Goal: Find specific page/section: Find specific page/section

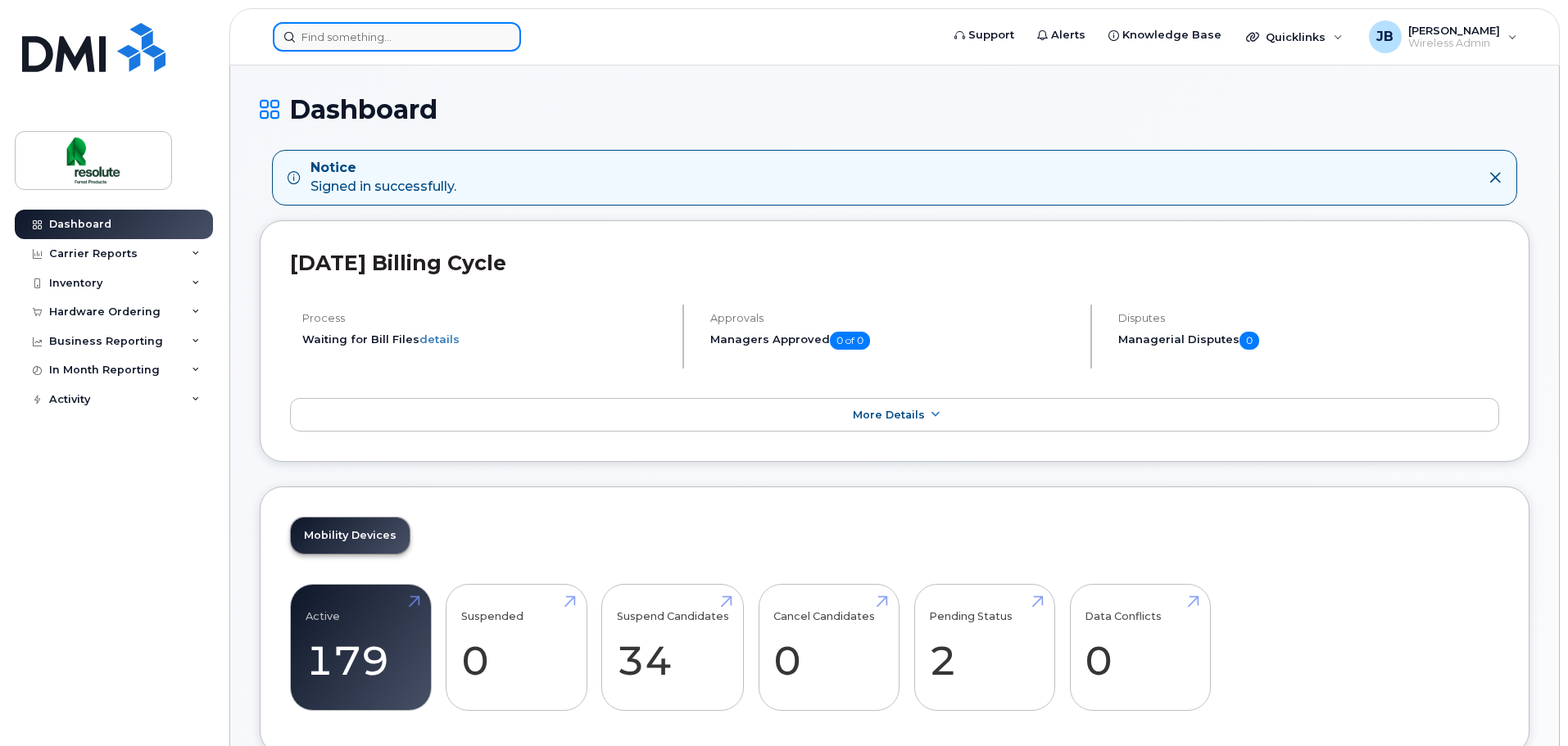
click at [447, 43] on input at bounding box center [397, 36] width 248 height 29
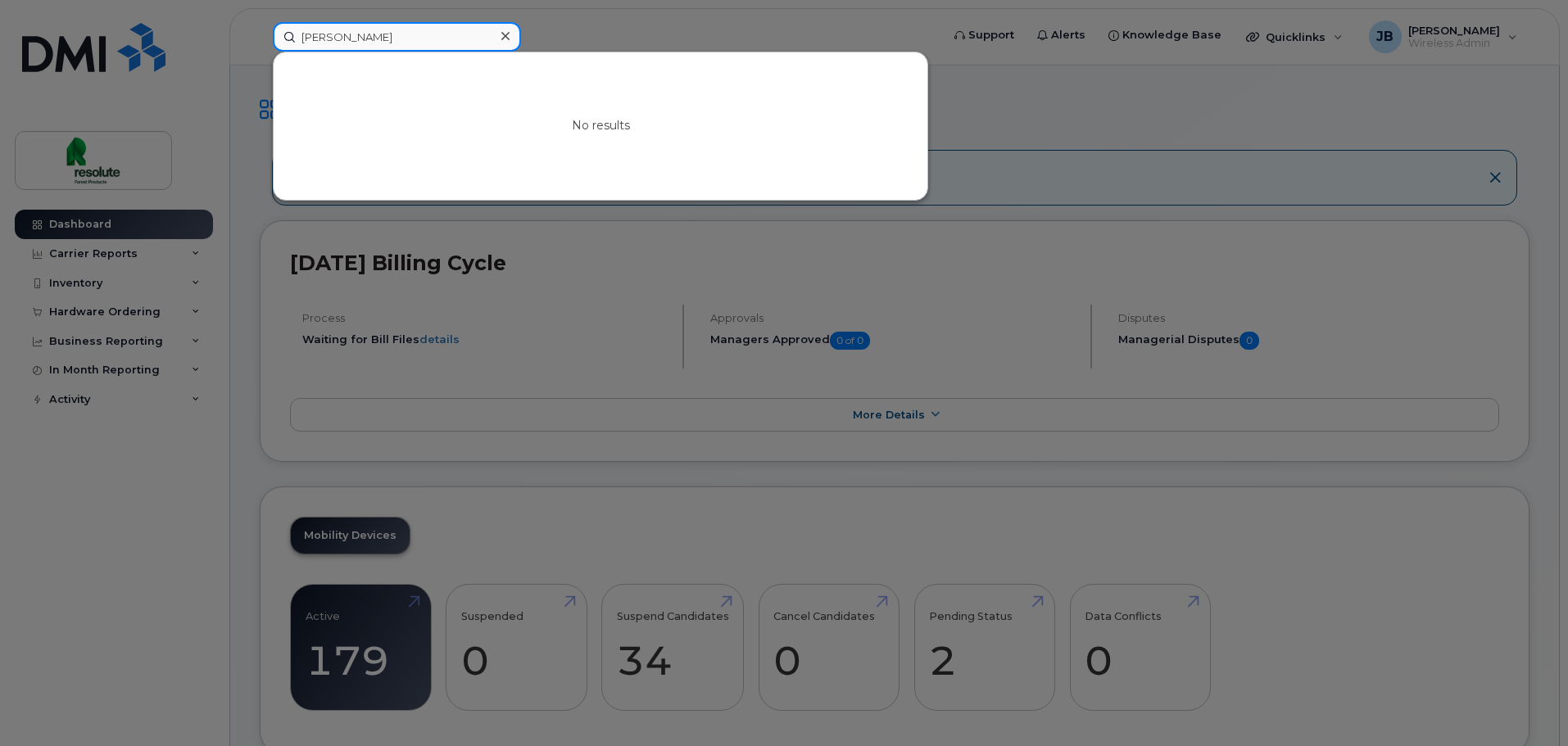
drag, startPoint x: 350, startPoint y: 37, endPoint x: 324, endPoint y: 33, distance: 26.3
drag, startPoint x: 398, startPoint y: 39, endPoint x: -438, endPoint y: 33, distance: 836.0
drag, startPoint x: 383, startPoint y: 51, endPoint x: 389, endPoint y: 34, distance: 18.0
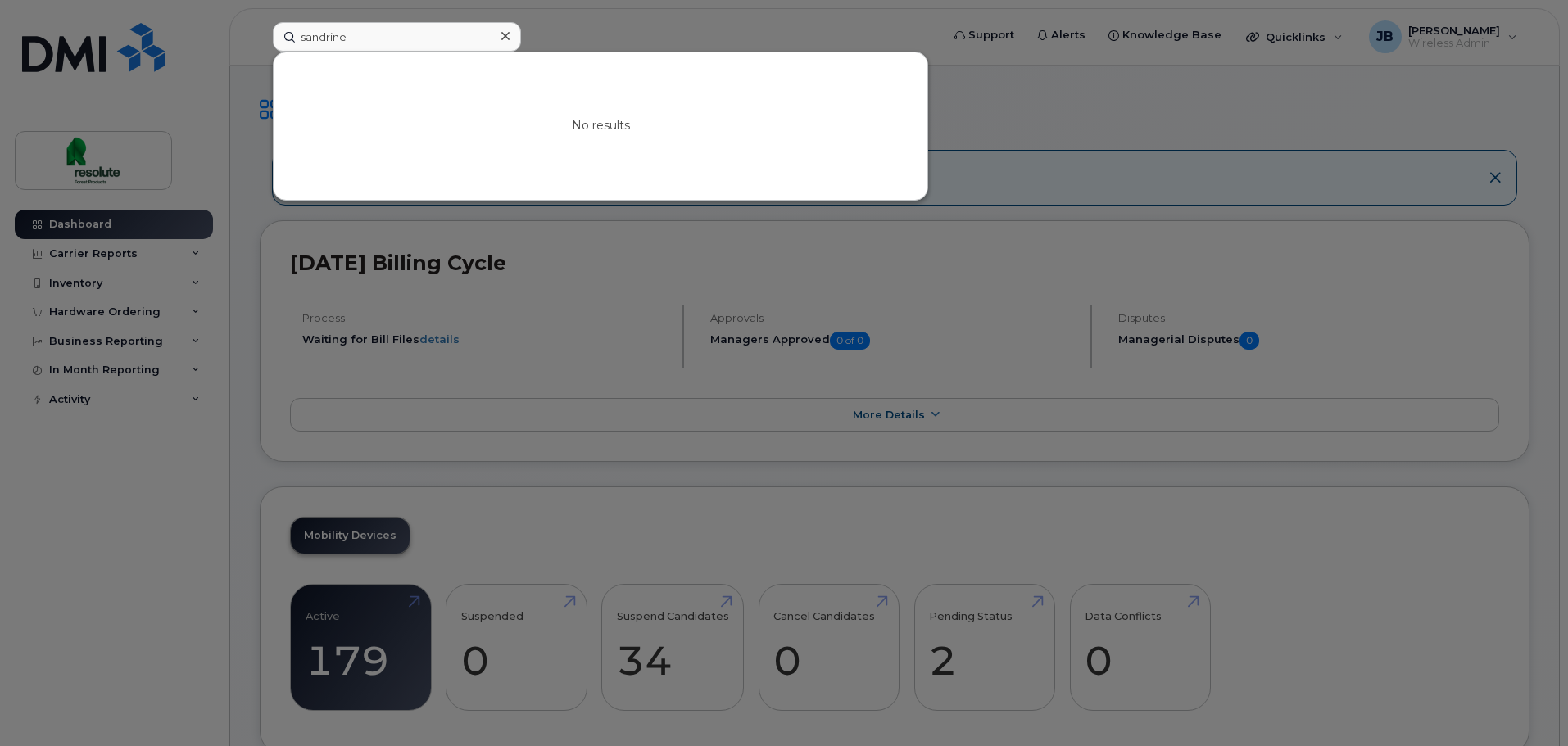
click at [385, 43] on div "sandrine No results" at bounding box center [601, 36] width 657 height 29
drag, startPoint x: 392, startPoint y: 29, endPoint x: -403, endPoint y: 43, distance: 795.1
drag, startPoint x: 355, startPoint y: 39, endPoint x: -104, endPoint y: 99, distance: 462.9
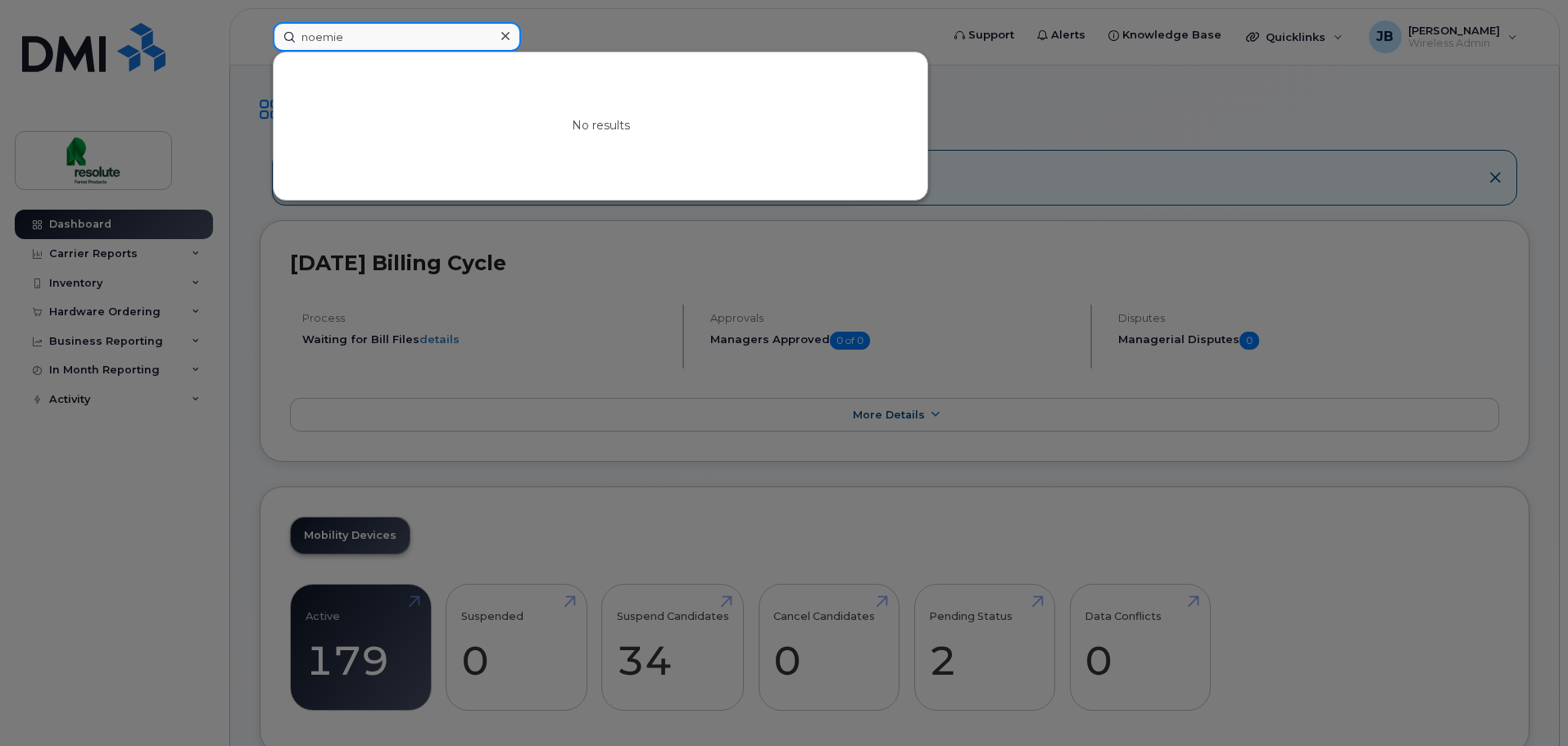
drag, startPoint x: 470, startPoint y: 26, endPoint x: -58, endPoint y: 53, distance: 528.7
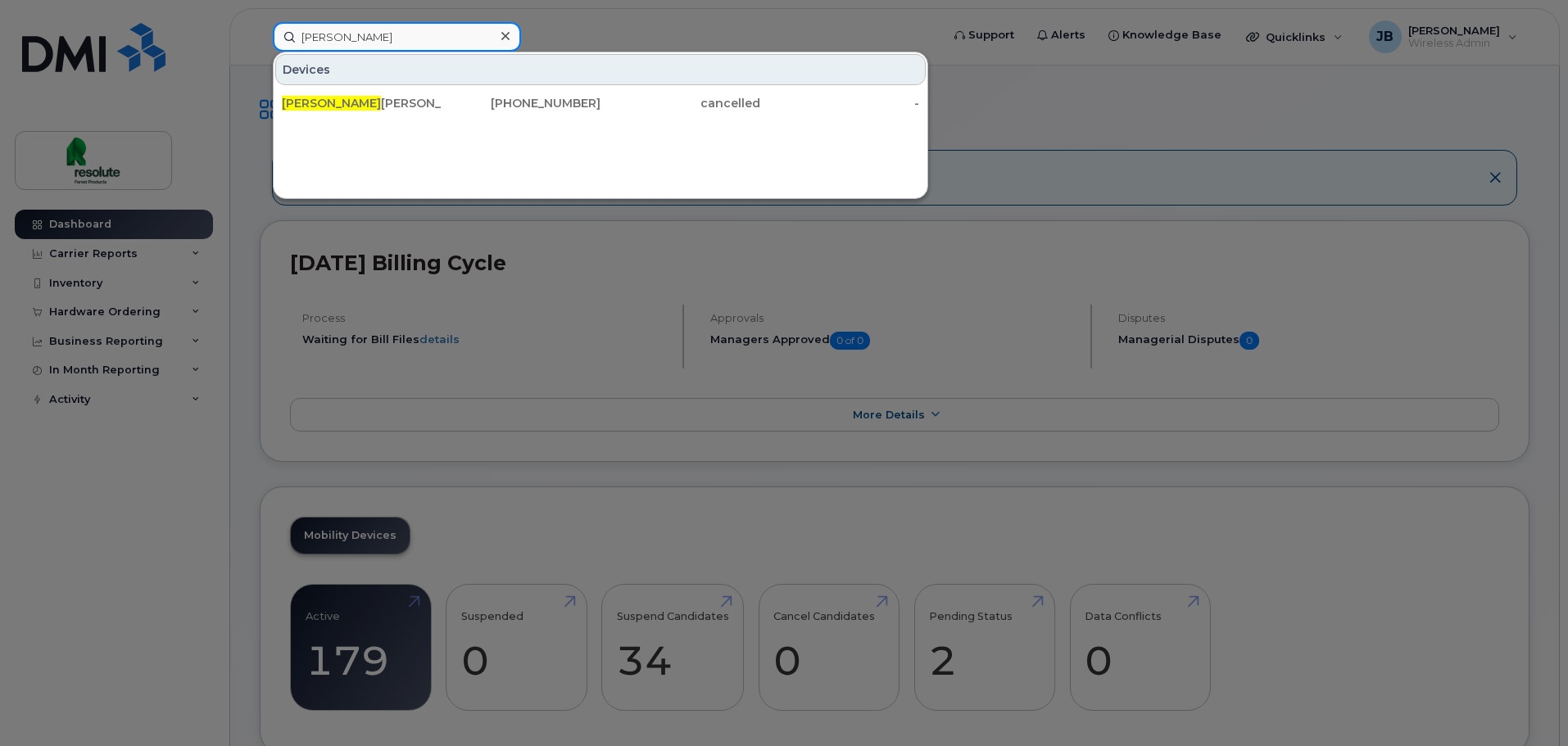
type input "samuel"
drag, startPoint x: 291, startPoint y: 317, endPoint x: 278, endPoint y: 317, distance: 13.0
click at [291, 317] on div at bounding box center [784, 373] width 1568 height 746
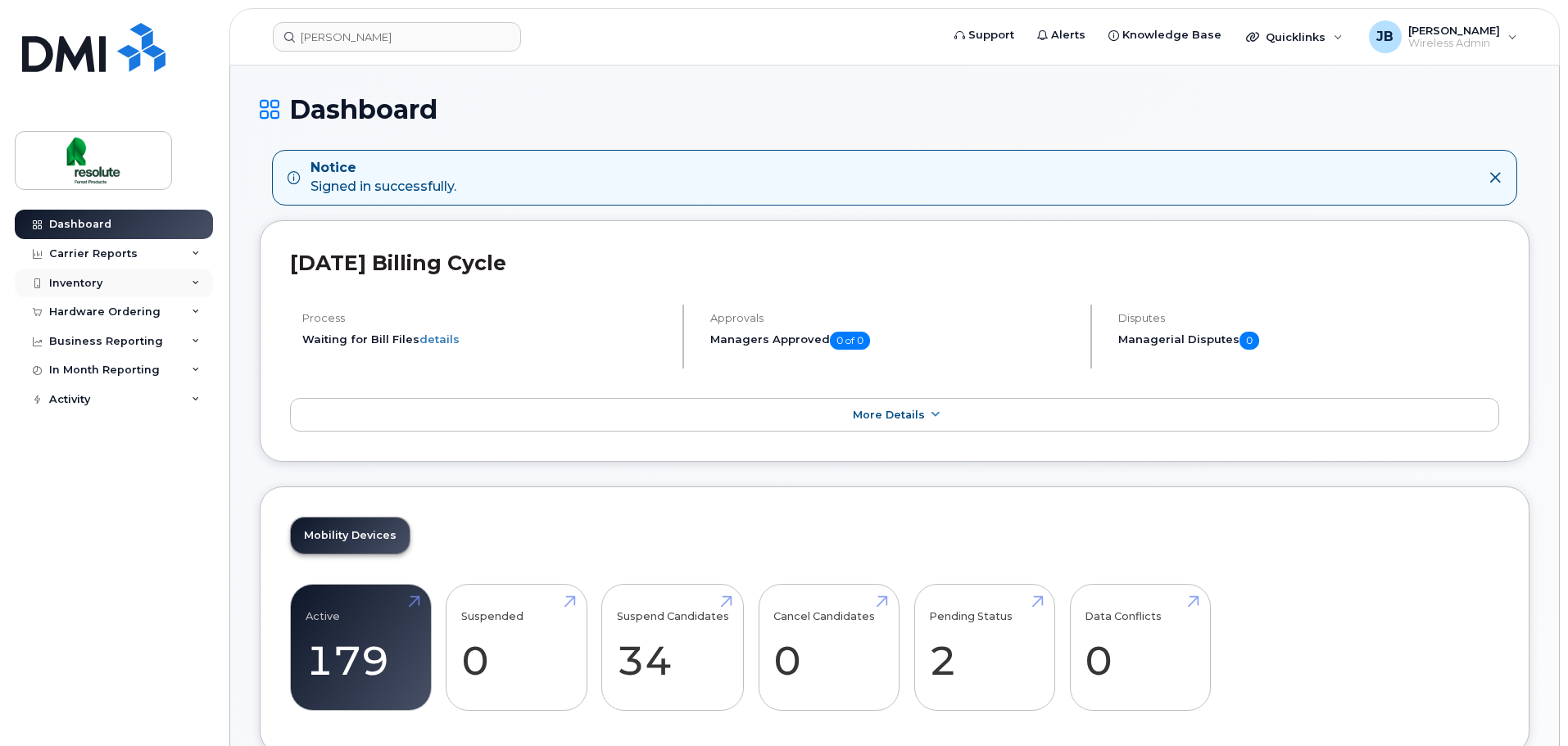
click at [172, 279] on div "Inventory" at bounding box center [114, 283] width 198 height 29
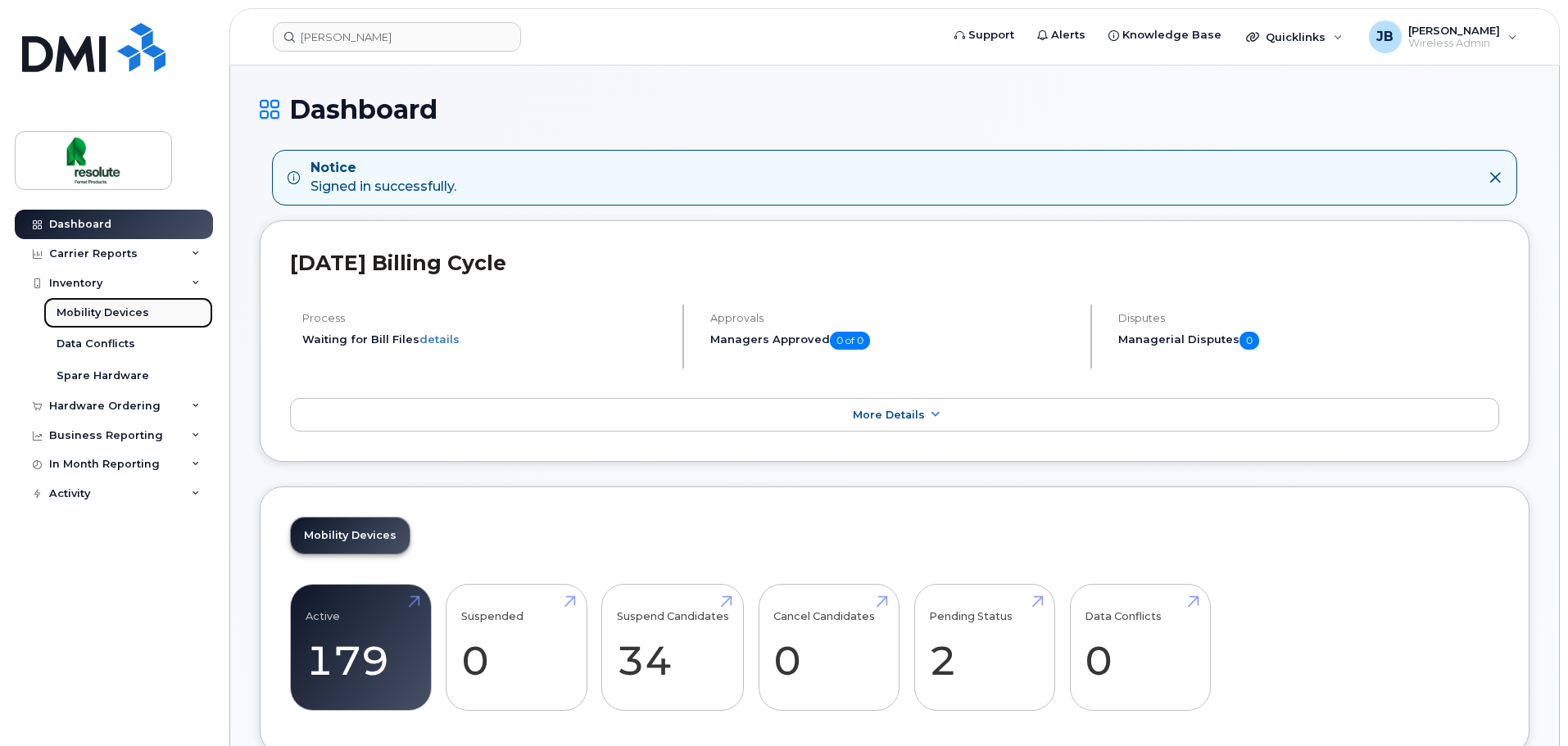
click at [168, 310] on link "Mobility Devices" at bounding box center [128, 312] width 169 height 31
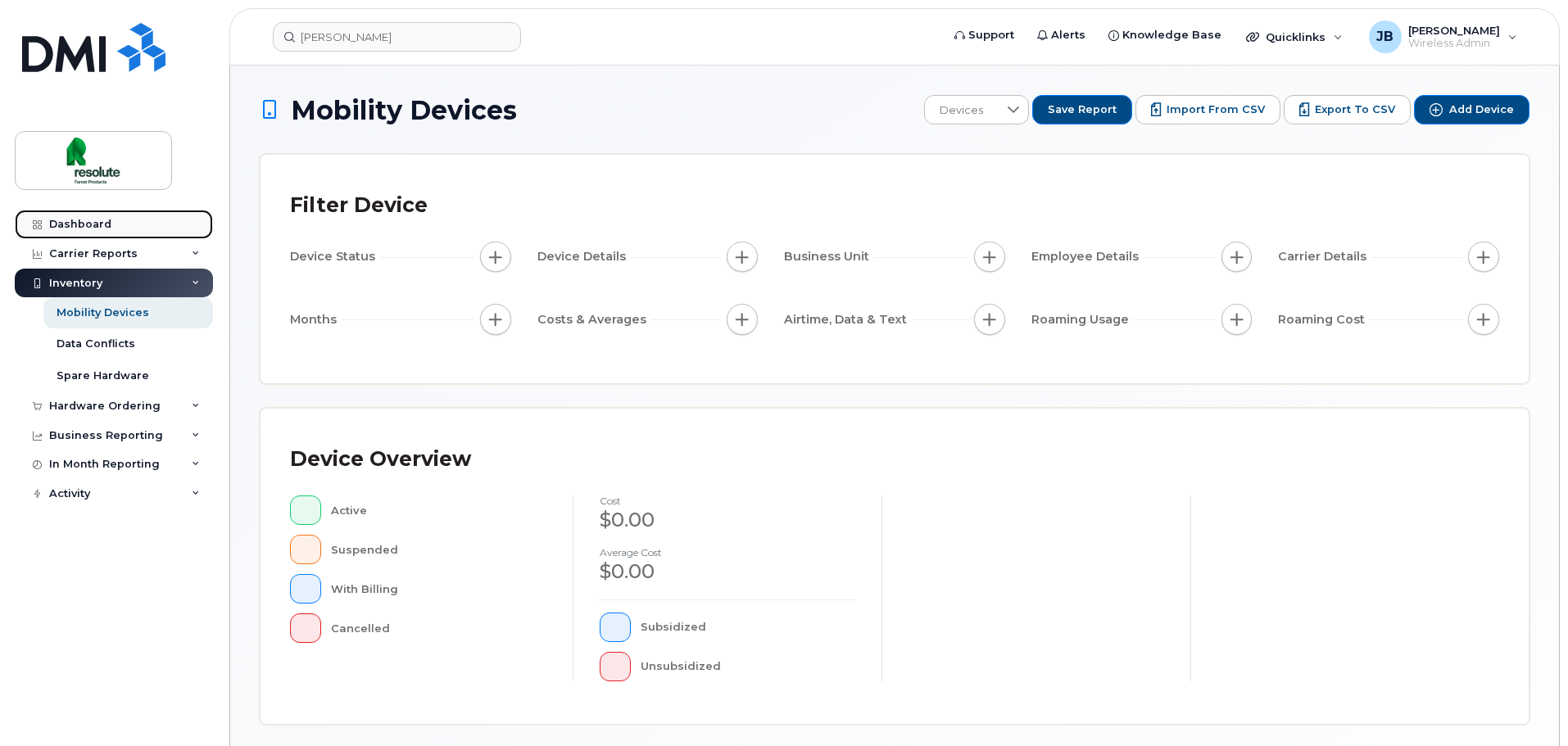
click at [116, 215] on link "Dashboard" at bounding box center [114, 224] width 198 height 29
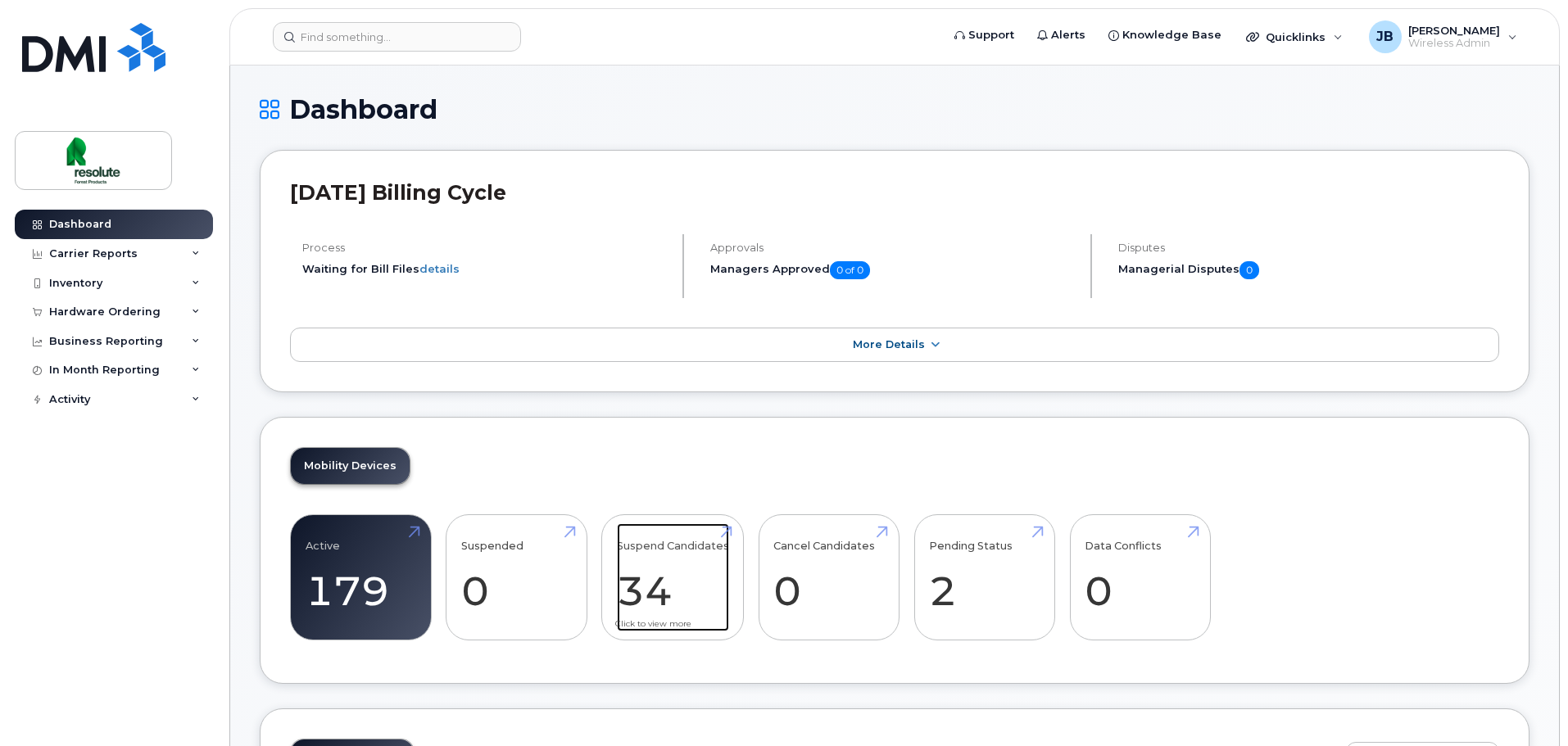
click at [663, 598] on link "Suspend Candidates 34" at bounding box center [673, 578] width 112 height 108
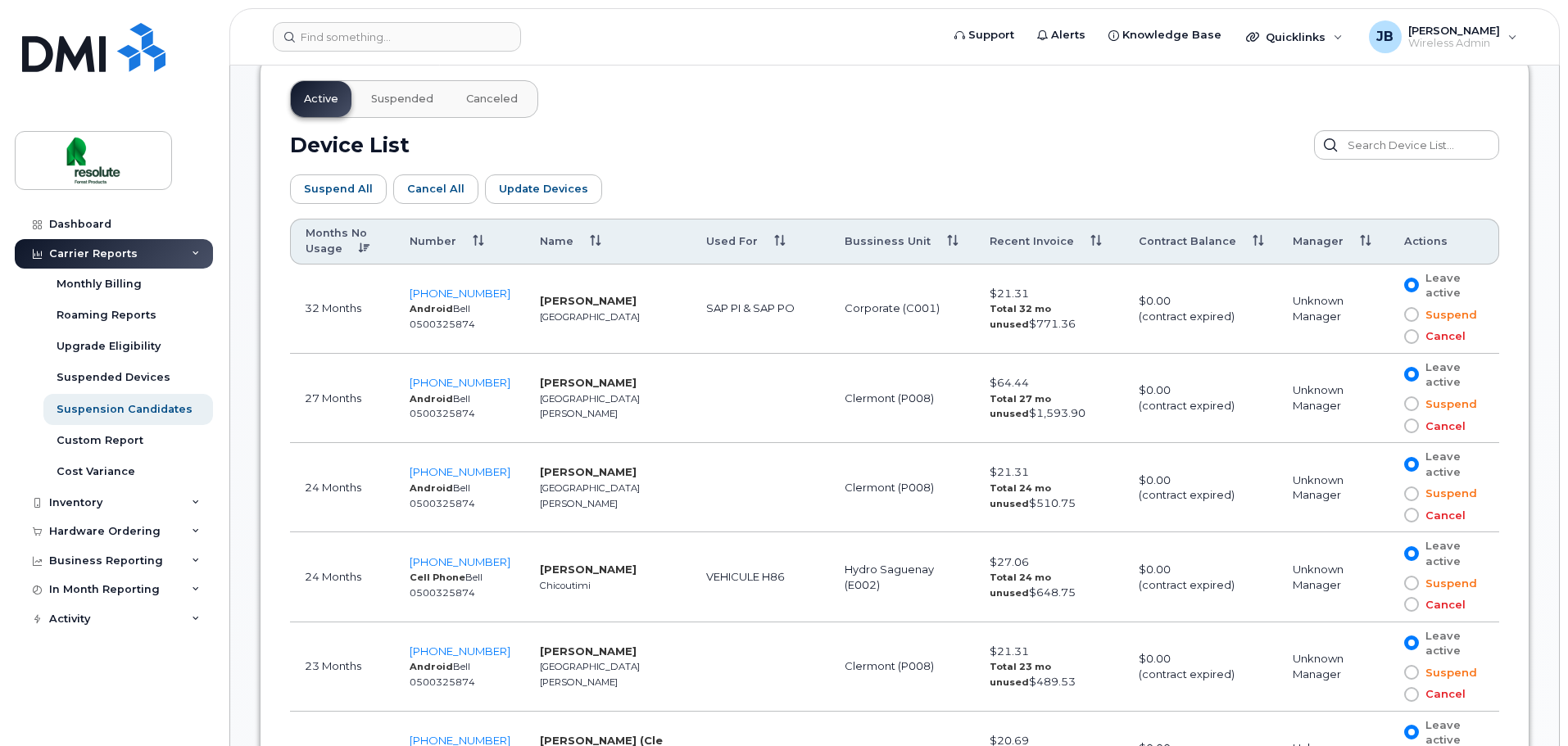
scroll to position [901, 0]
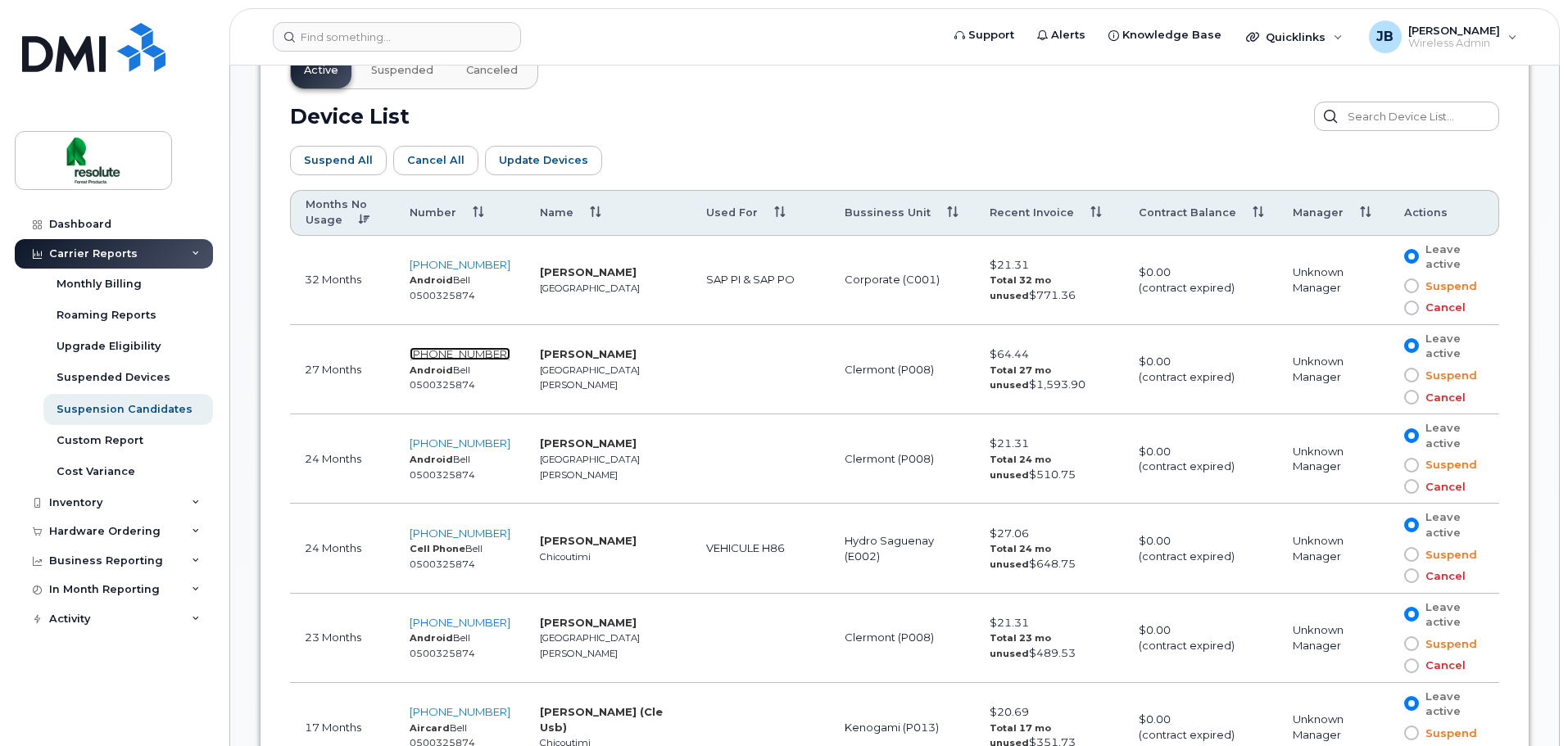
click at [488, 356] on span "418-219-8574" at bounding box center [460, 354] width 101 height 13
drag, startPoint x: 652, startPoint y: 365, endPoint x: 557, endPoint y: 364, distance: 95.0
click at [557, 364] on tr "27 Months 418-219-8574 Android Bell 0500325874 Odette Lapointe Baie Saint Paul …" at bounding box center [894, 370] width 1209 height 89
click at [638, 368] on td "Odette Lapointe Baie Saint Paul" at bounding box center [608, 370] width 166 height 89
drag, startPoint x: 642, startPoint y: 361, endPoint x: 519, endPoint y: 360, distance: 123.0
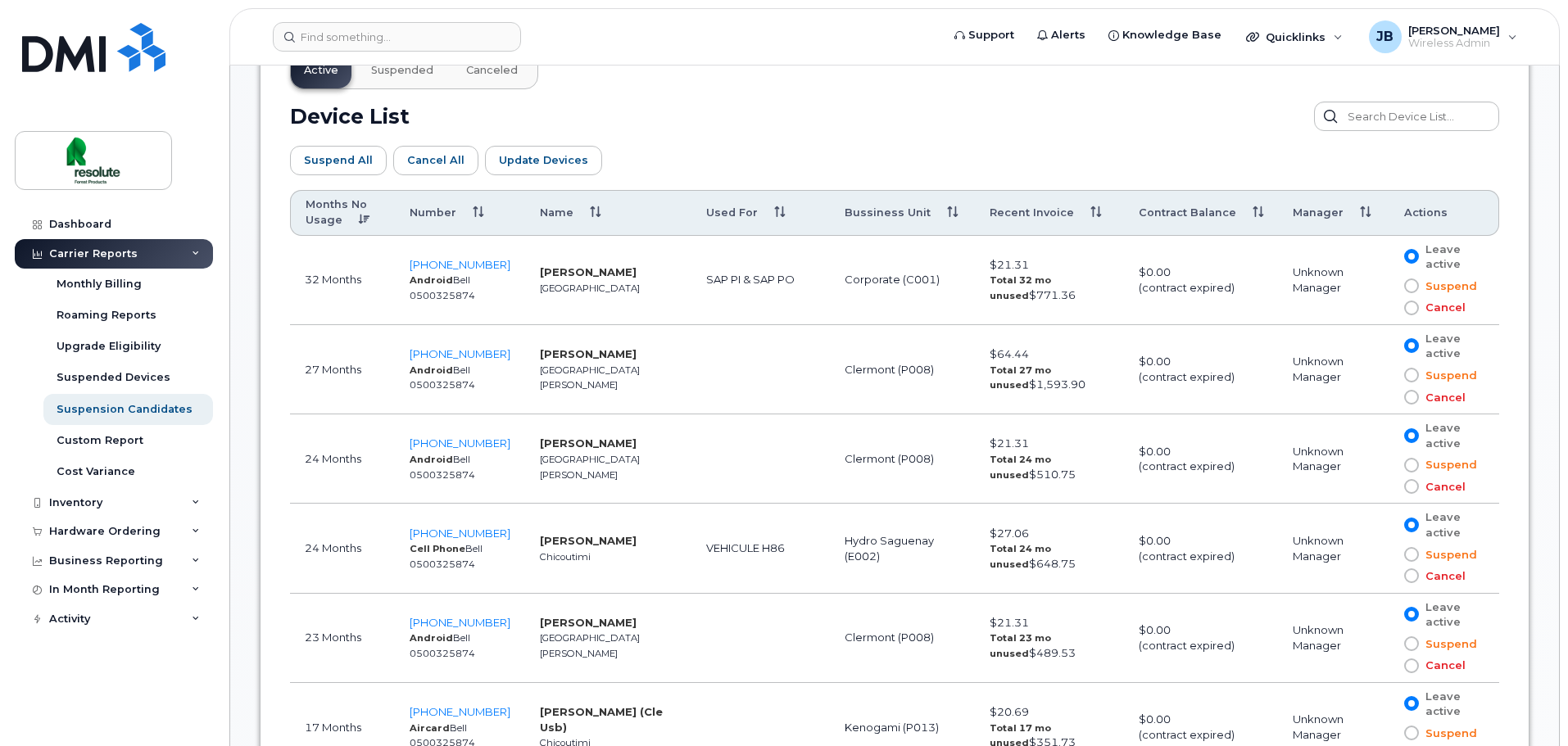
click at [525, 360] on td "Odette Lapointe Baie Saint Paul" at bounding box center [608, 370] width 166 height 89
copy strong "Odette Lapointe"
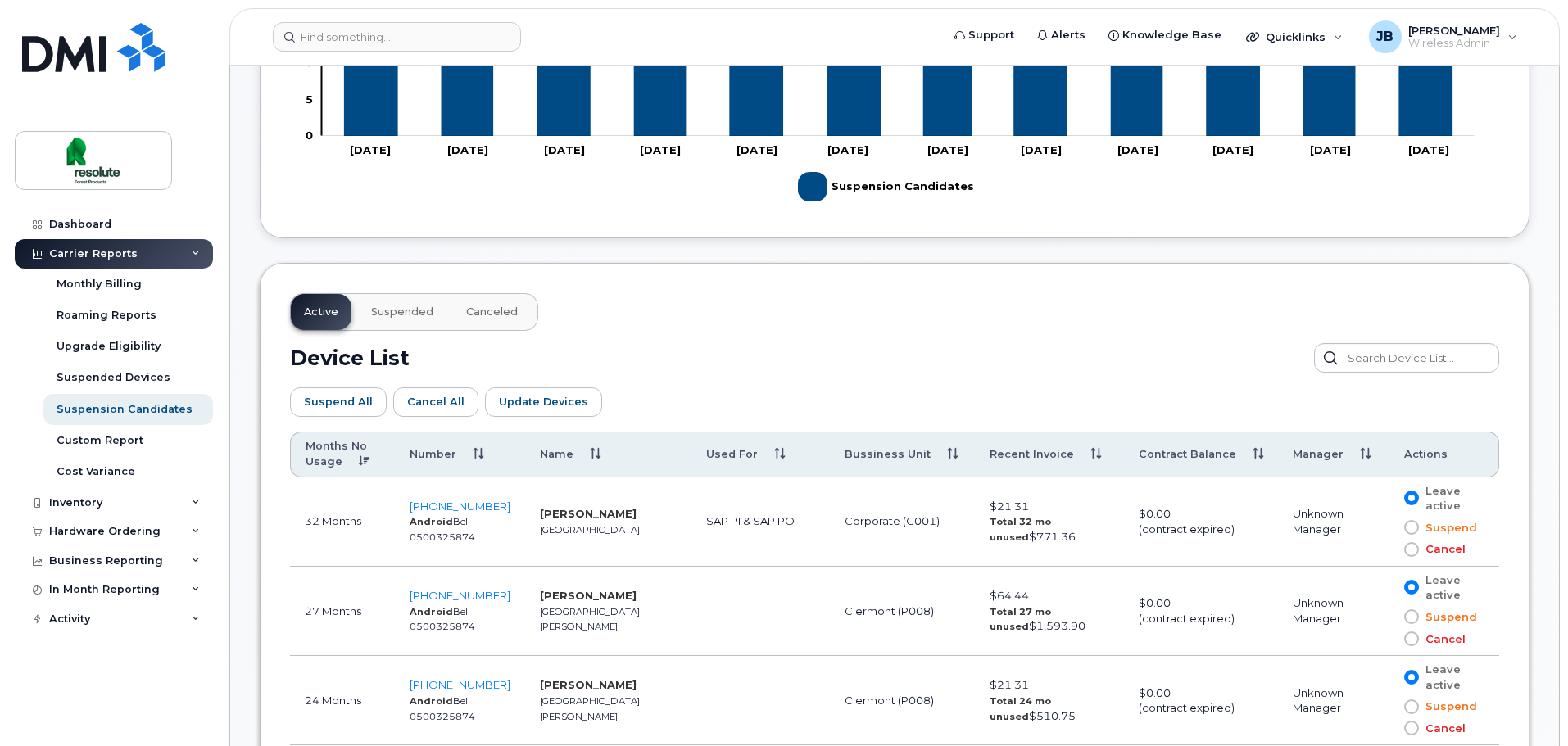
scroll to position [655, 0]
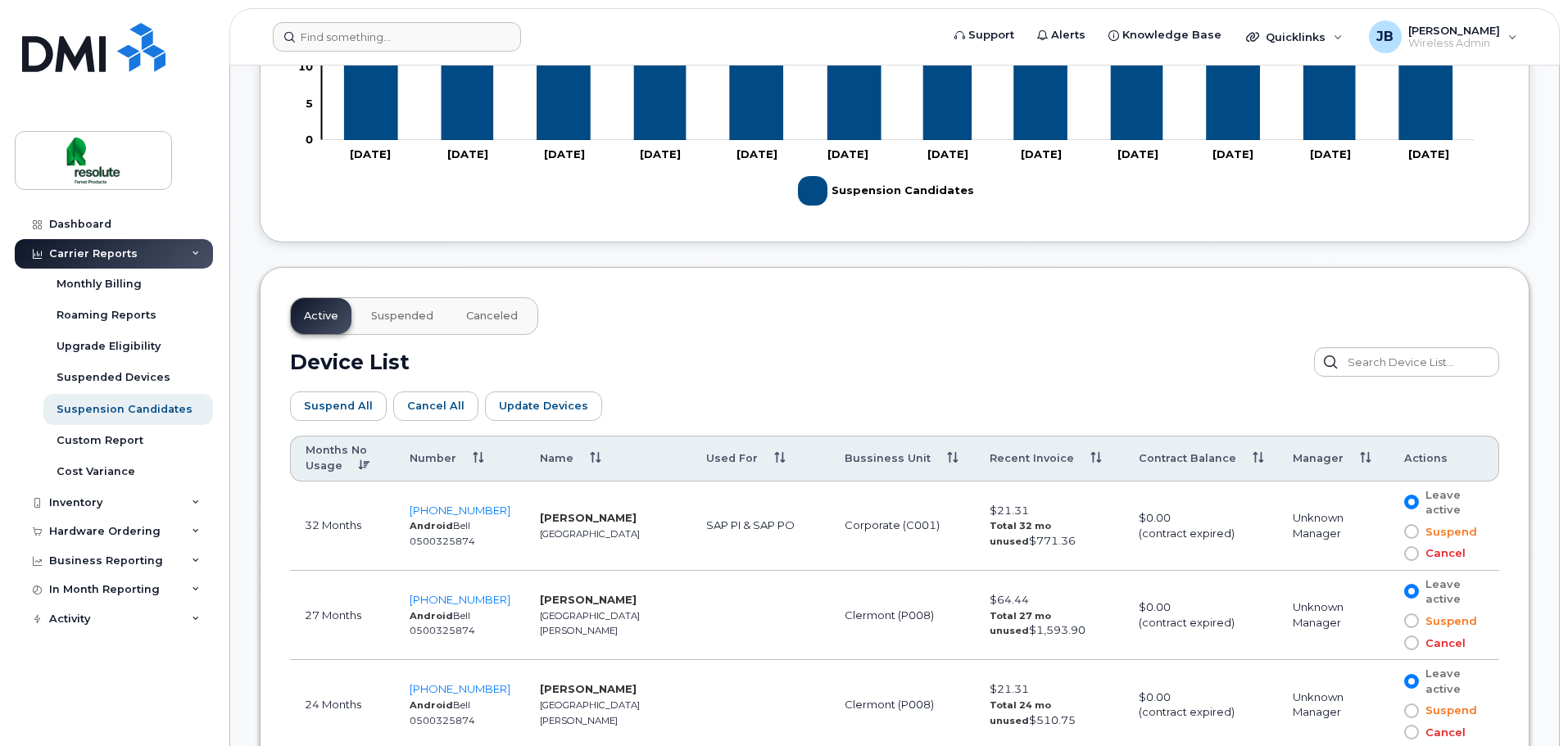
drag, startPoint x: 450, startPoint y: 14, endPoint x: 445, endPoint y: 22, distance: 9.4
click at [448, 15] on header "Support Alerts Knowledge Base Quicklinks Suspend / Cancel Device Change SIM Car…" at bounding box center [894, 37] width 1331 height 57
click at [440, 37] on input at bounding box center [397, 36] width 248 height 29
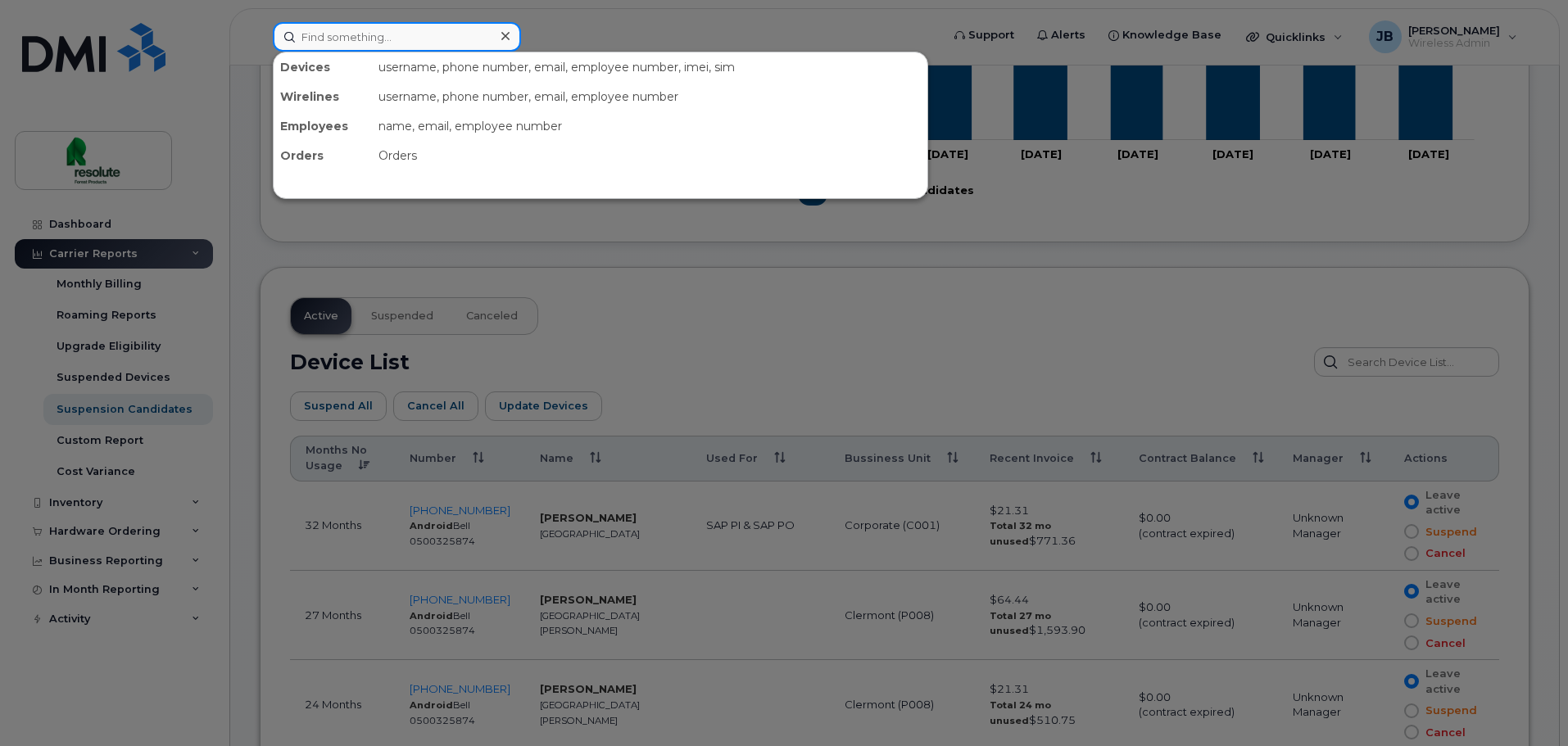
paste input "Odette Lapointe"
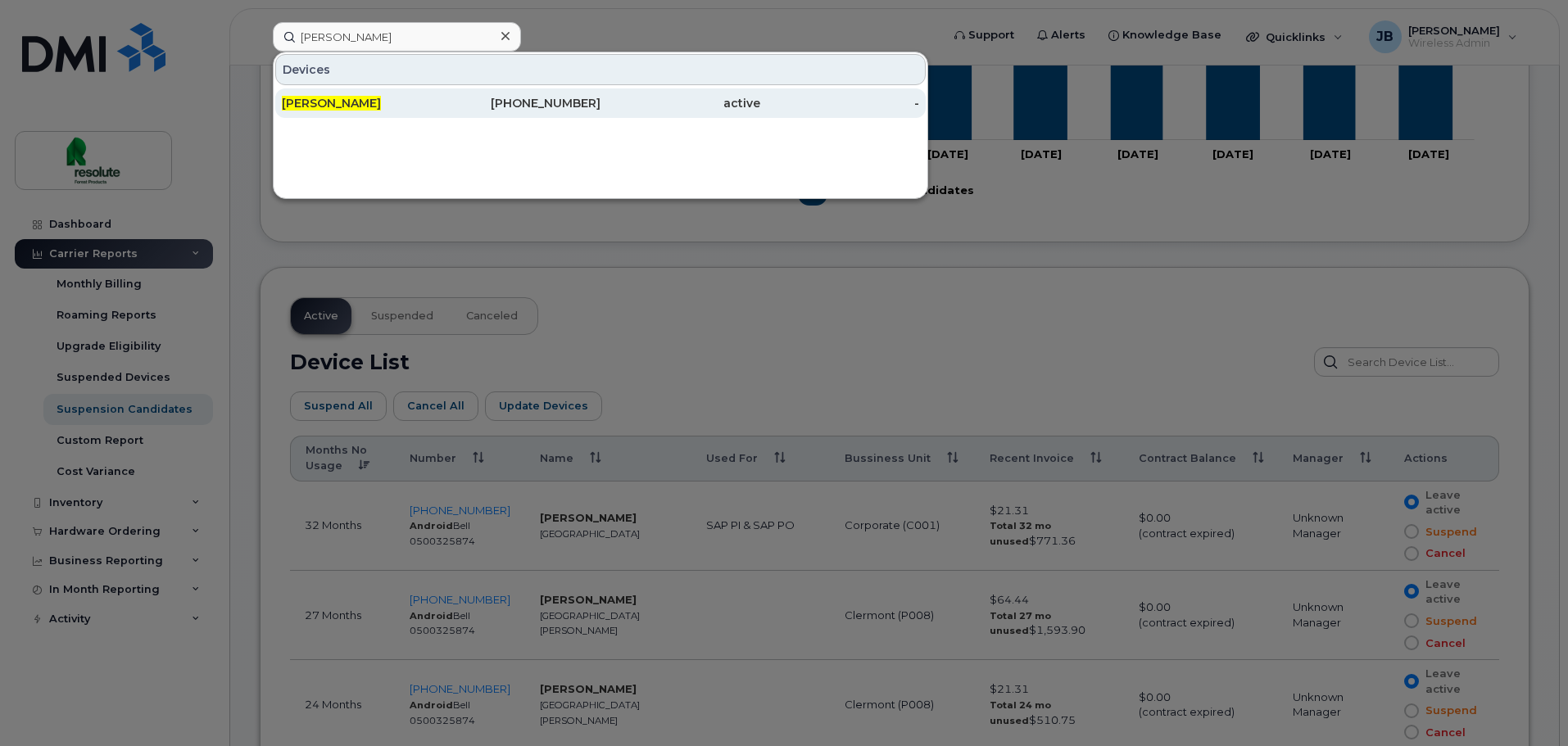
click at [463, 104] on div "418-219-8574" at bounding box center [521, 103] width 160 height 16
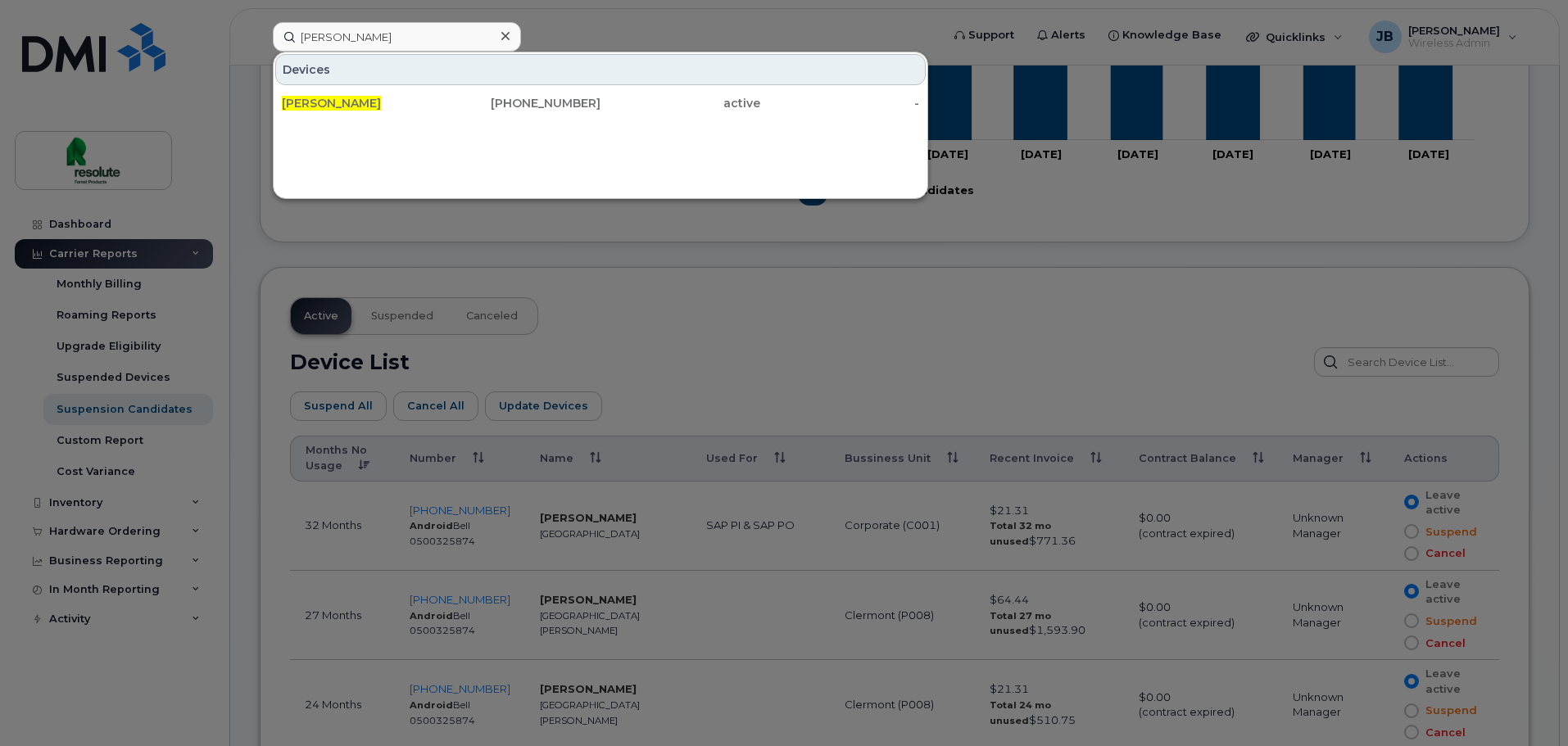
click at [436, 364] on div at bounding box center [784, 373] width 1568 height 746
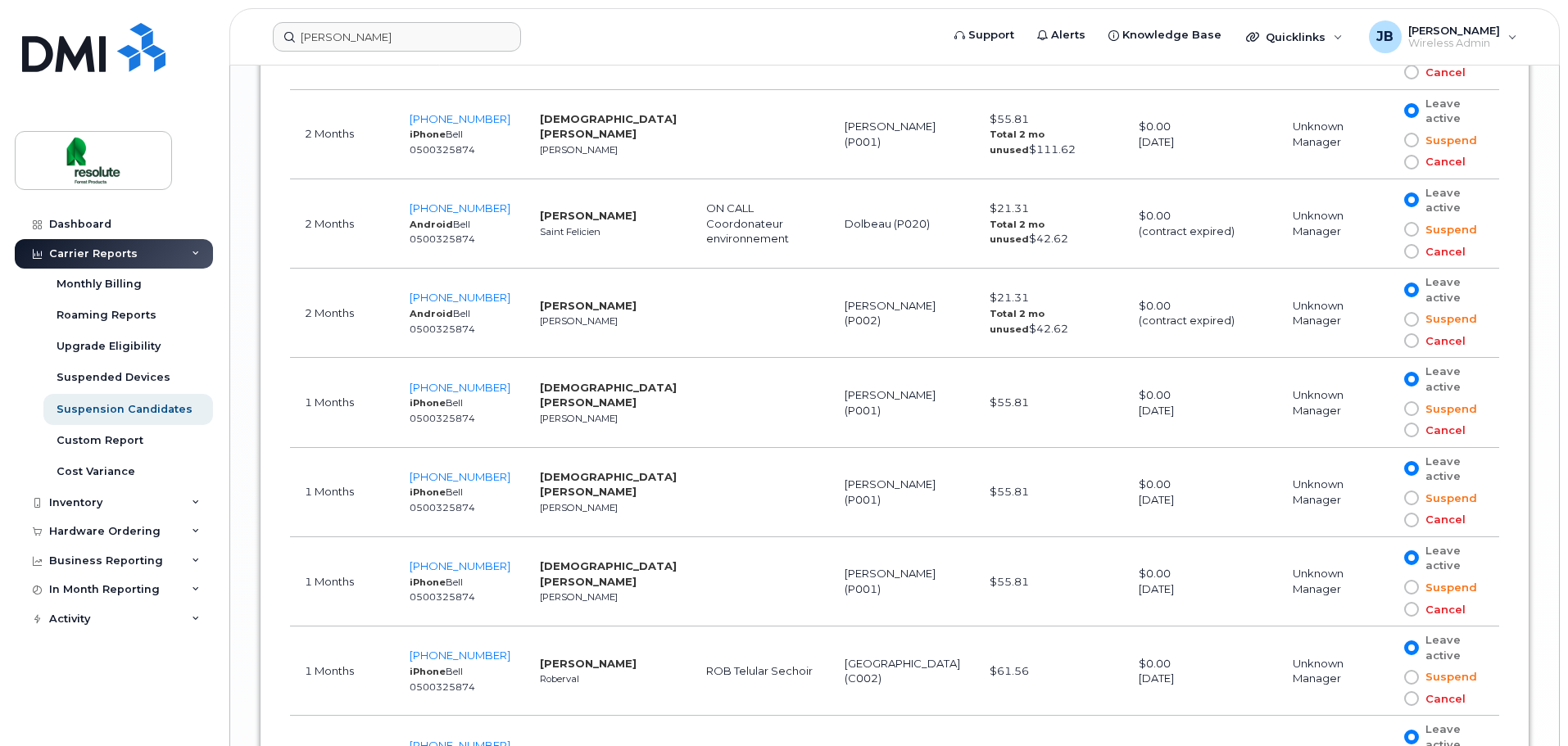
scroll to position [3113, 0]
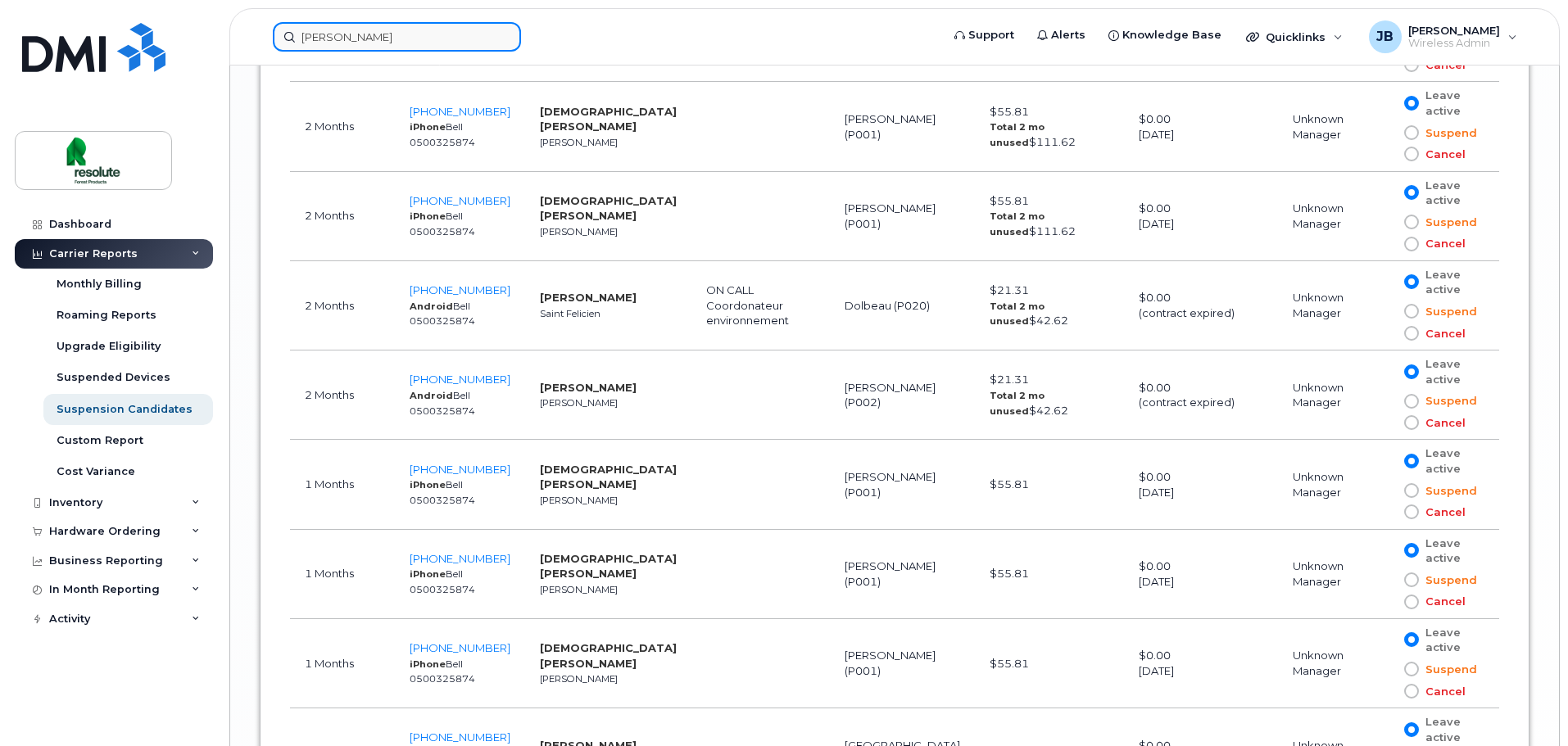
click at [359, 33] on input "Odette Lapointe" at bounding box center [397, 36] width 248 height 29
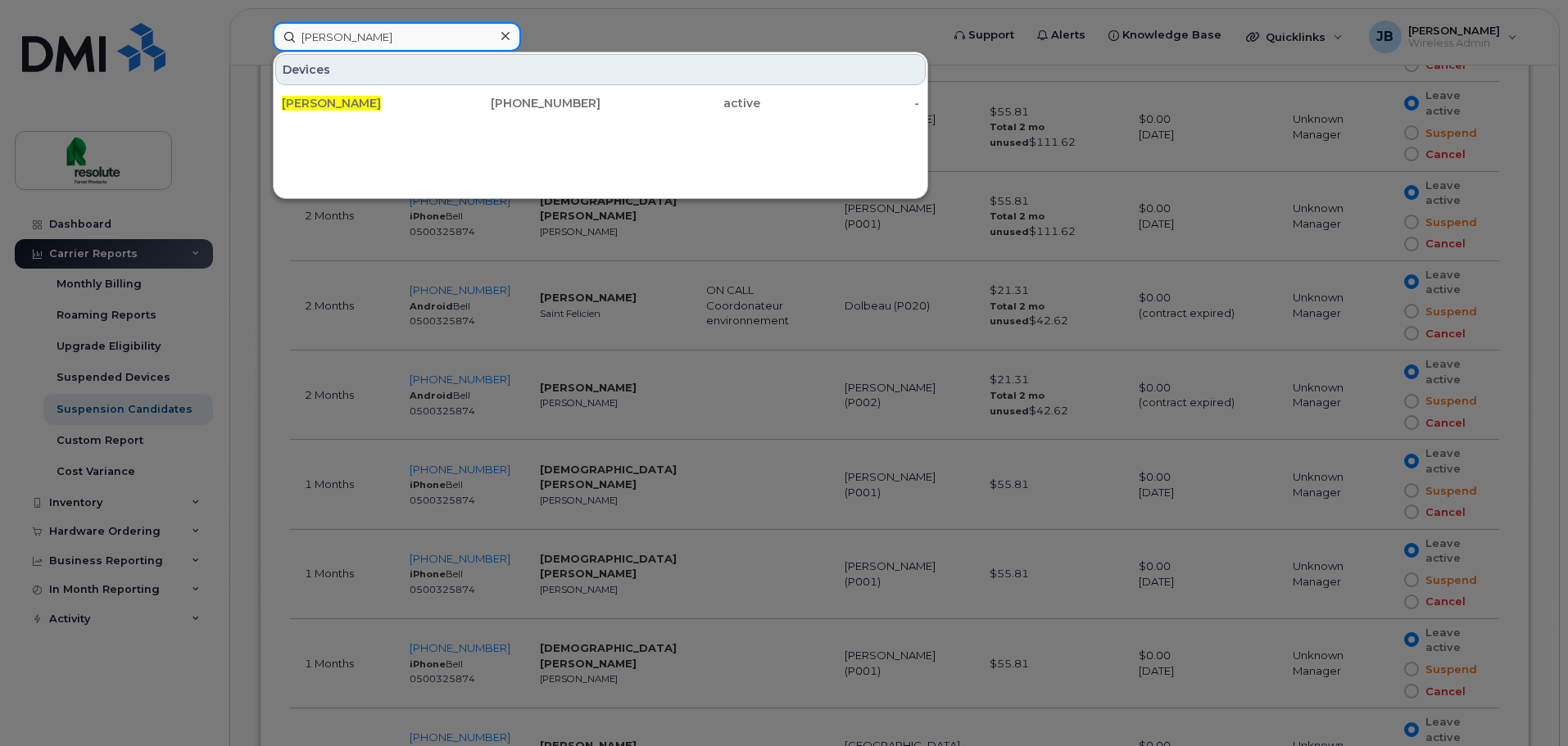
drag, startPoint x: 408, startPoint y: 44, endPoint x: -130, endPoint y: 85, distance: 539.6
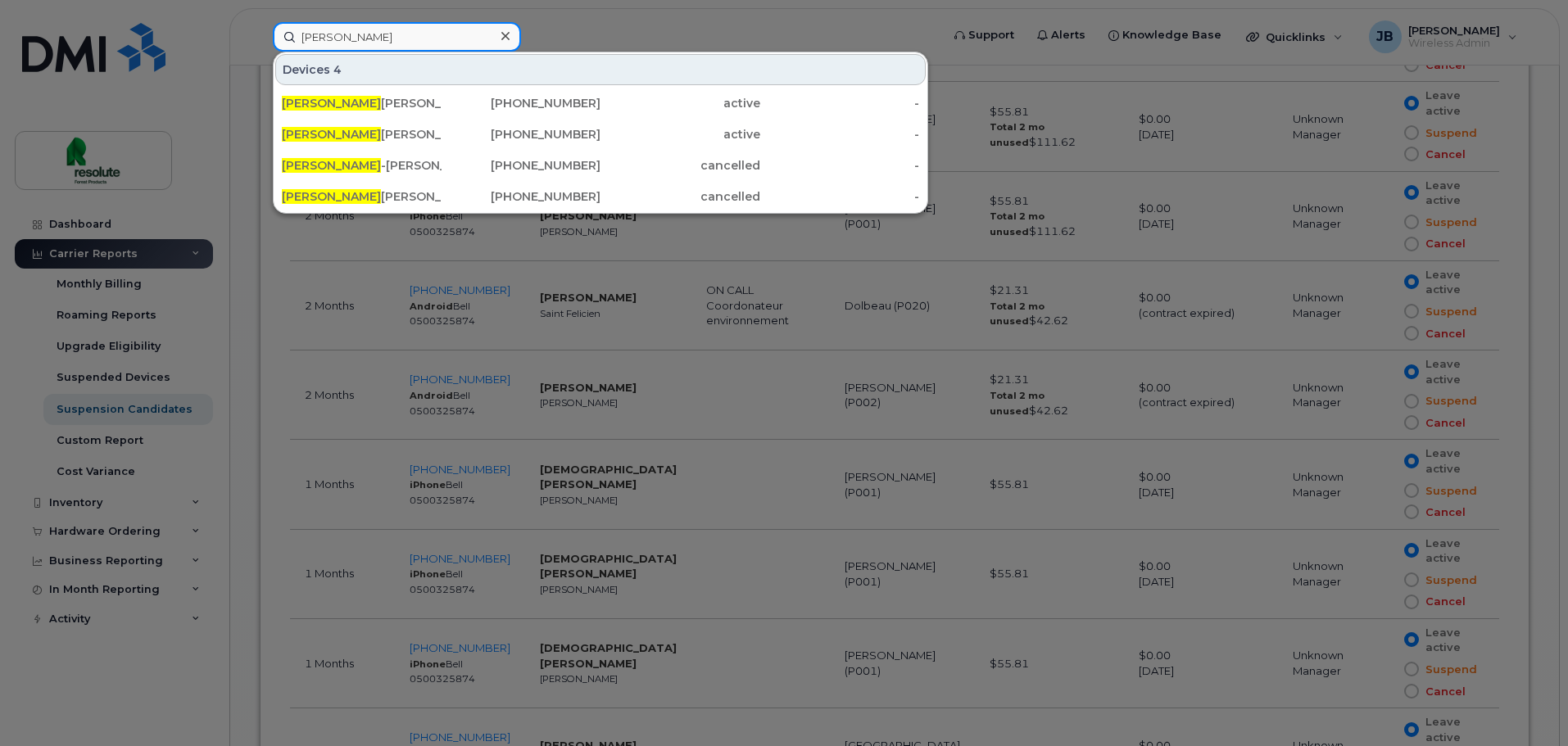
drag, startPoint x: 355, startPoint y: 38, endPoint x: -81, endPoint y: 90, distance: 439.1
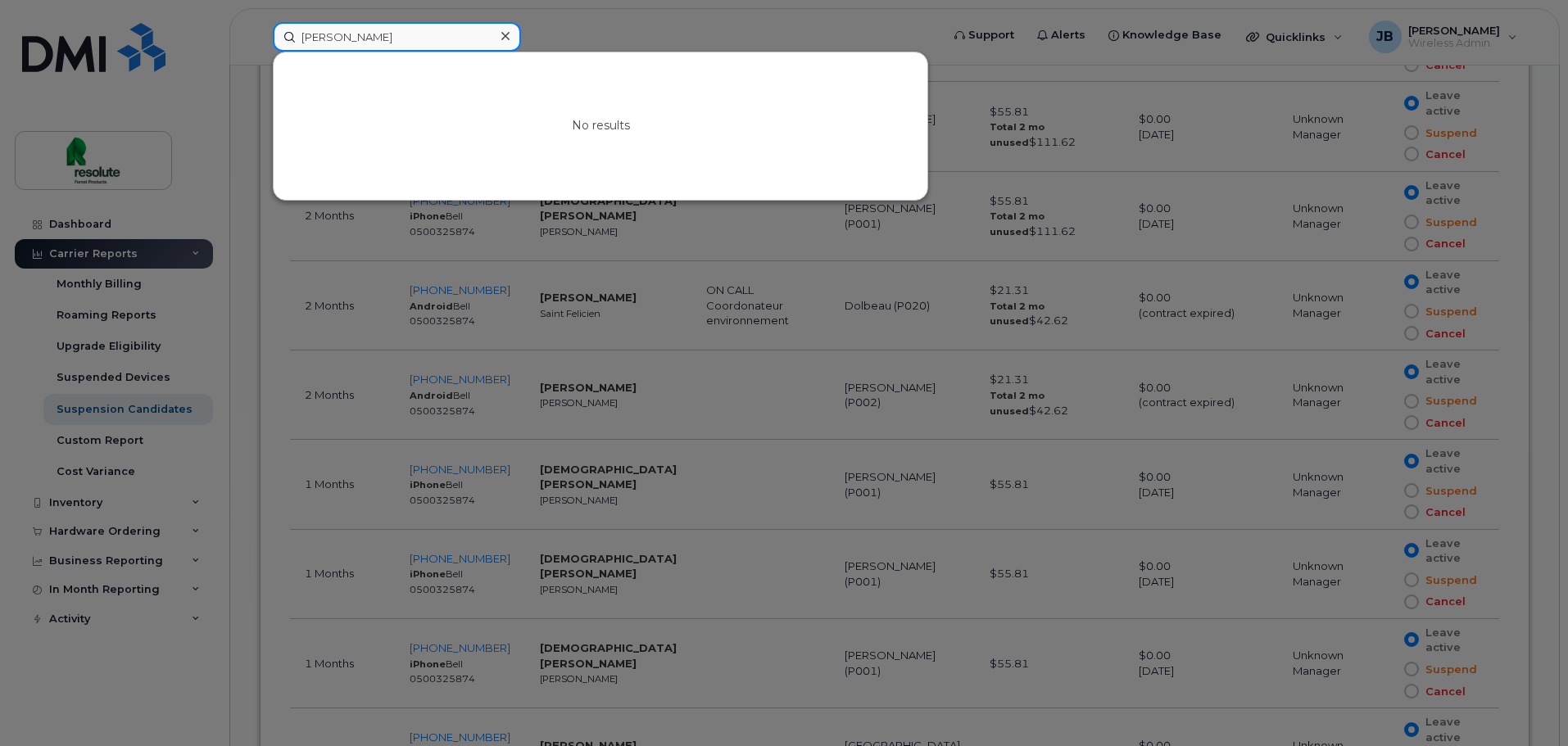
drag, startPoint x: 332, startPoint y: 31, endPoint x: -166, endPoint y: 60, distance: 498.8
drag, startPoint x: -170, startPoint y: 32, endPoint x: -376, endPoint y: 40, distance: 206.2
drag, startPoint x: 360, startPoint y: 40, endPoint x: -912, endPoint y: 77, distance: 1272.5
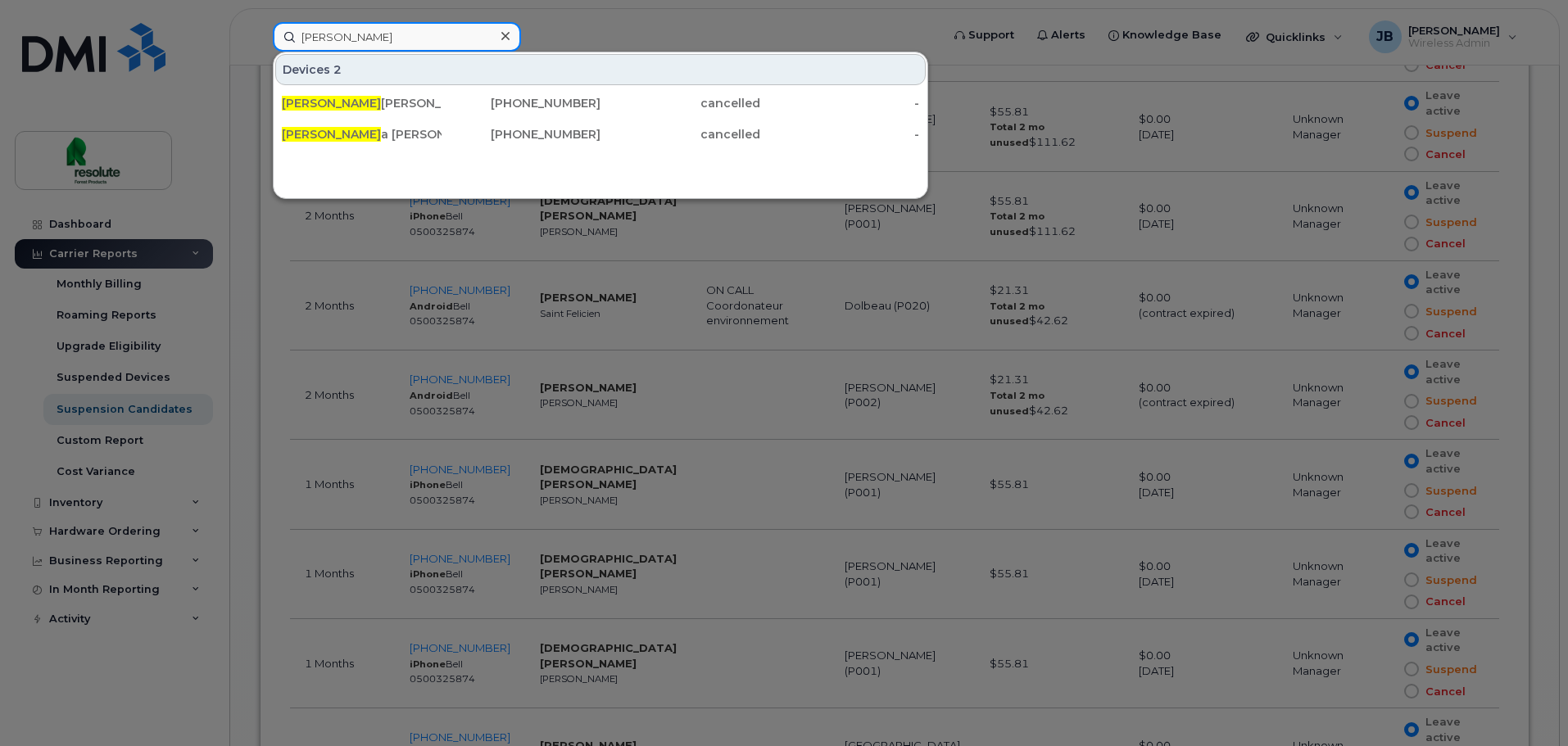
drag, startPoint x: 471, startPoint y: 27, endPoint x: 527, endPoint y: 3, distance: 60.9
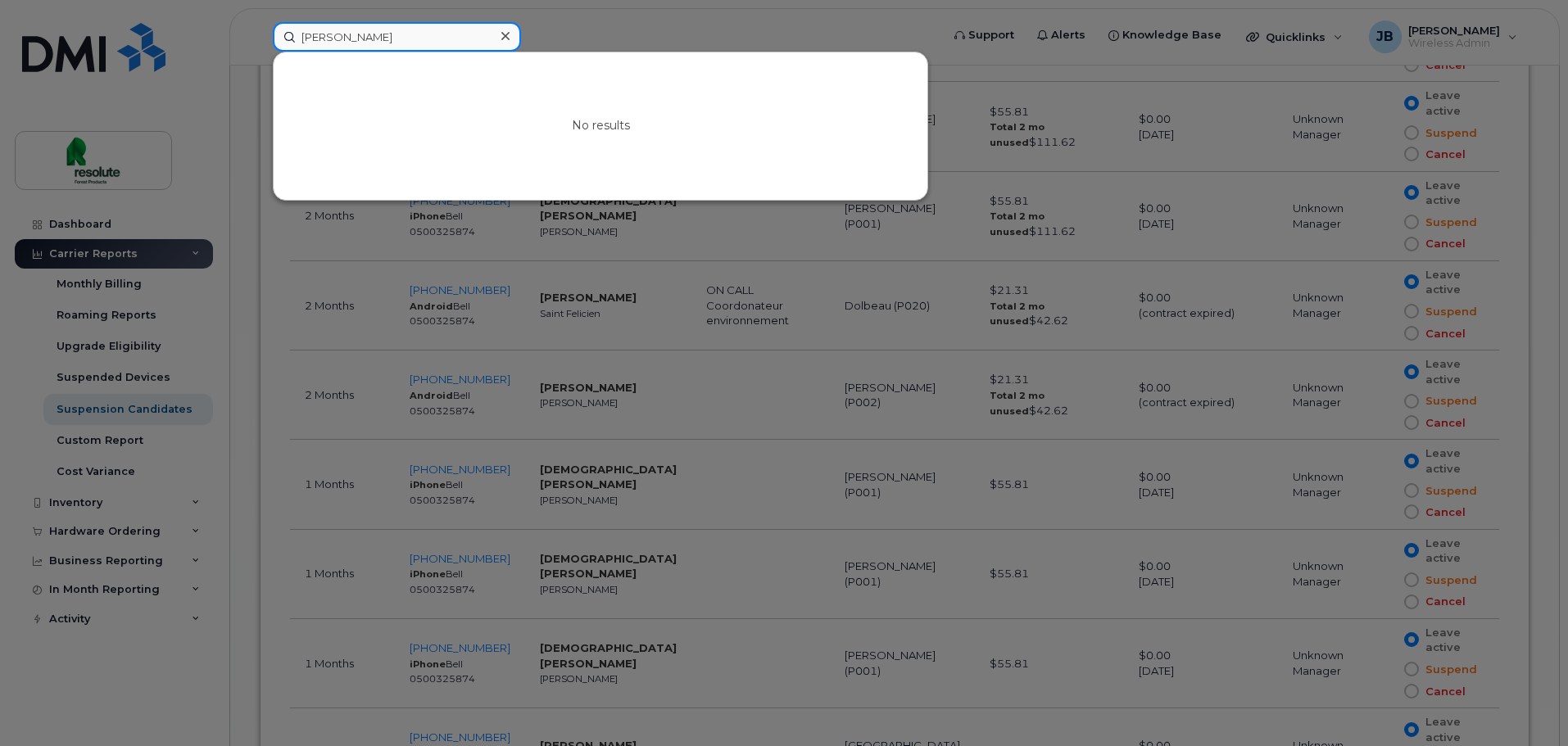
drag, startPoint x: 402, startPoint y: 28, endPoint x: -835, endPoint y: 75, distance: 1237.9
drag, startPoint x: 107, startPoint y: 57, endPoint x: -605, endPoint y: 98, distance: 713.2
drag, startPoint x: -279, startPoint y: 40, endPoint x: 72, endPoint y: 7, distance: 352.5
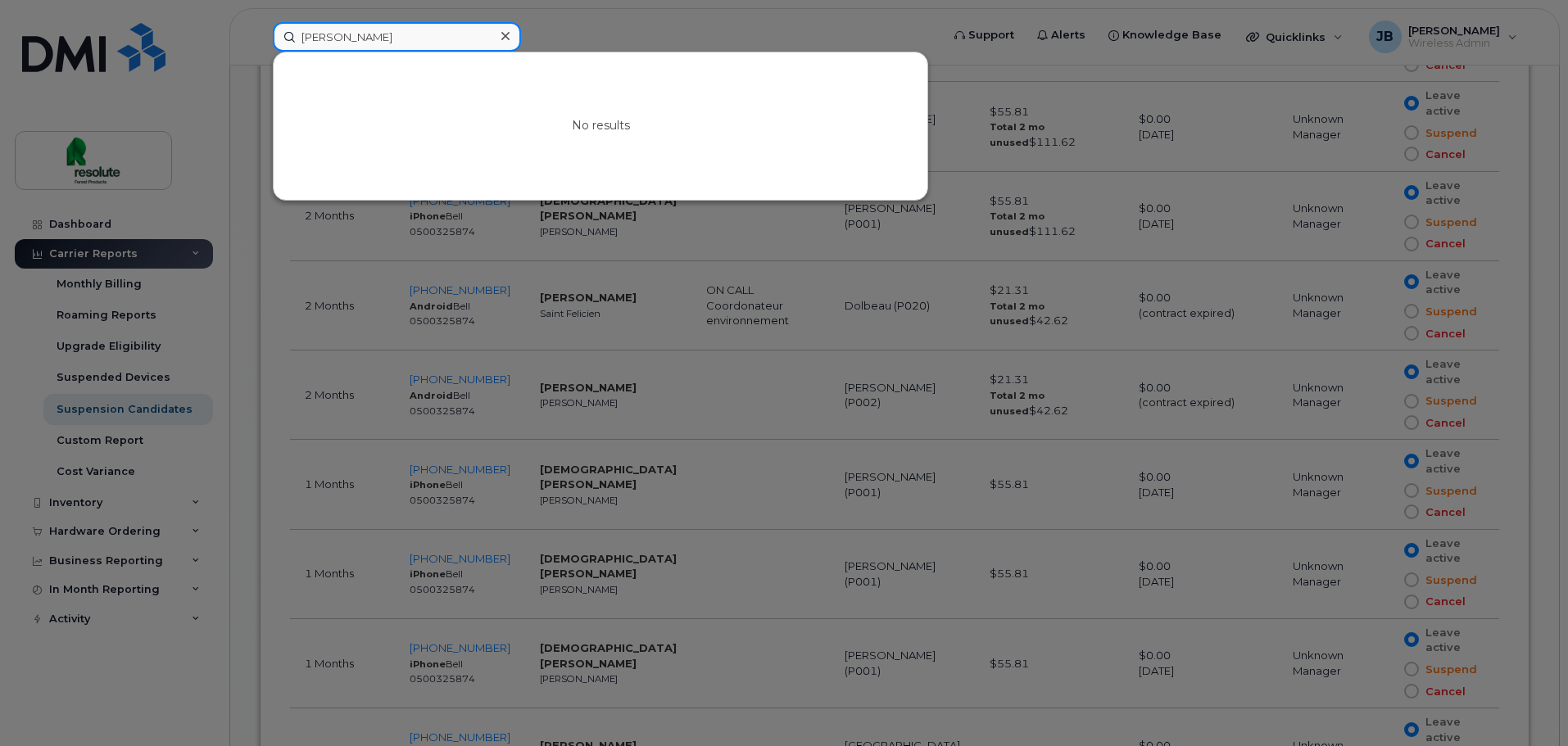
drag, startPoint x: 376, startPoint y: 27, endPoint x: -335, endPoint y: -4, distance: 711.7
drag, startPoint x: 368, startPoint y: 26, endPoint x: 3, endPoint y: 68, distance: 367.4
click at [259, 51] on div "adrian No results" at bounding box center [600, 36] width 683 height 29
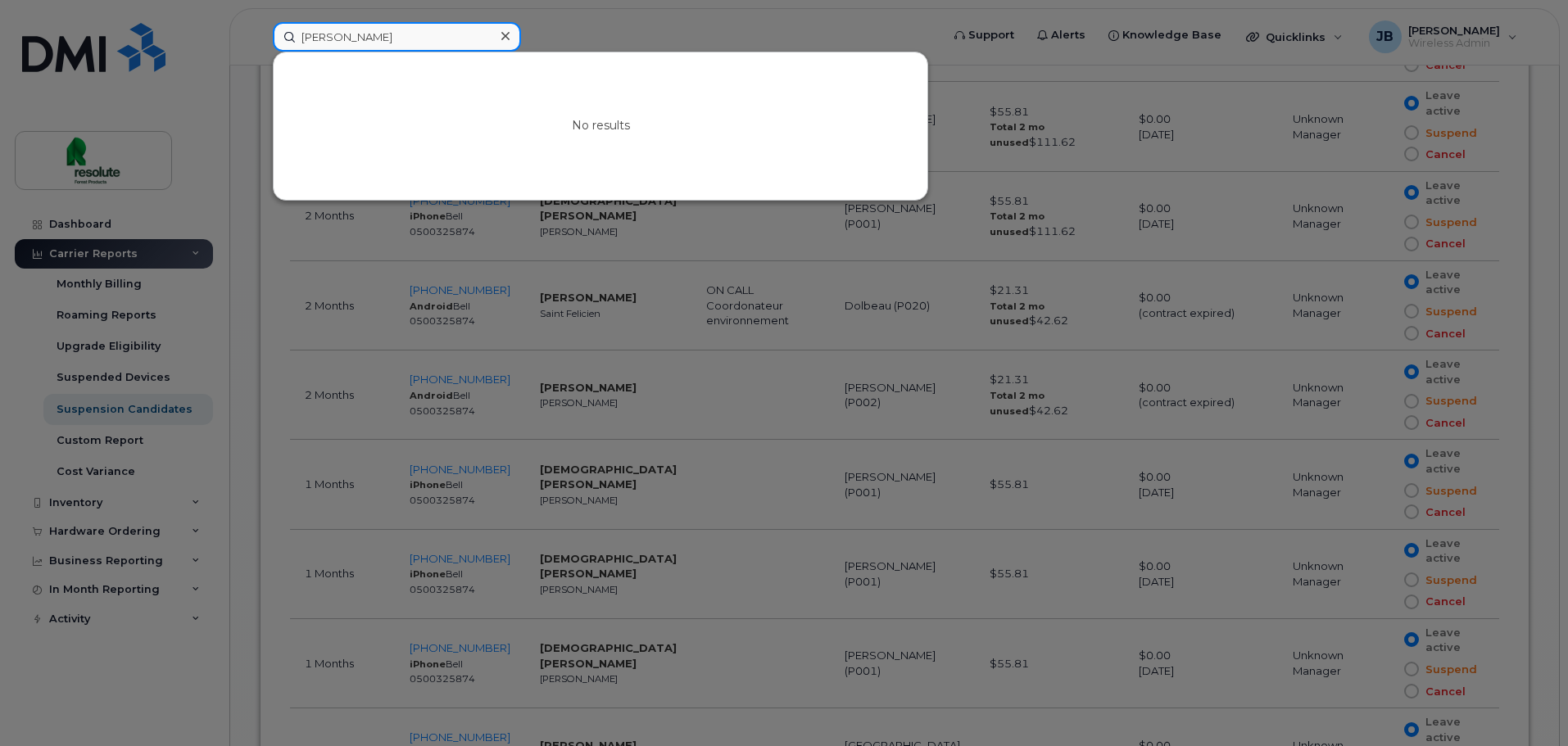
drag, startPoint x: 366, startPoint y: 29, endPoint x: -269, endPoint y: 40, distance: 635.1
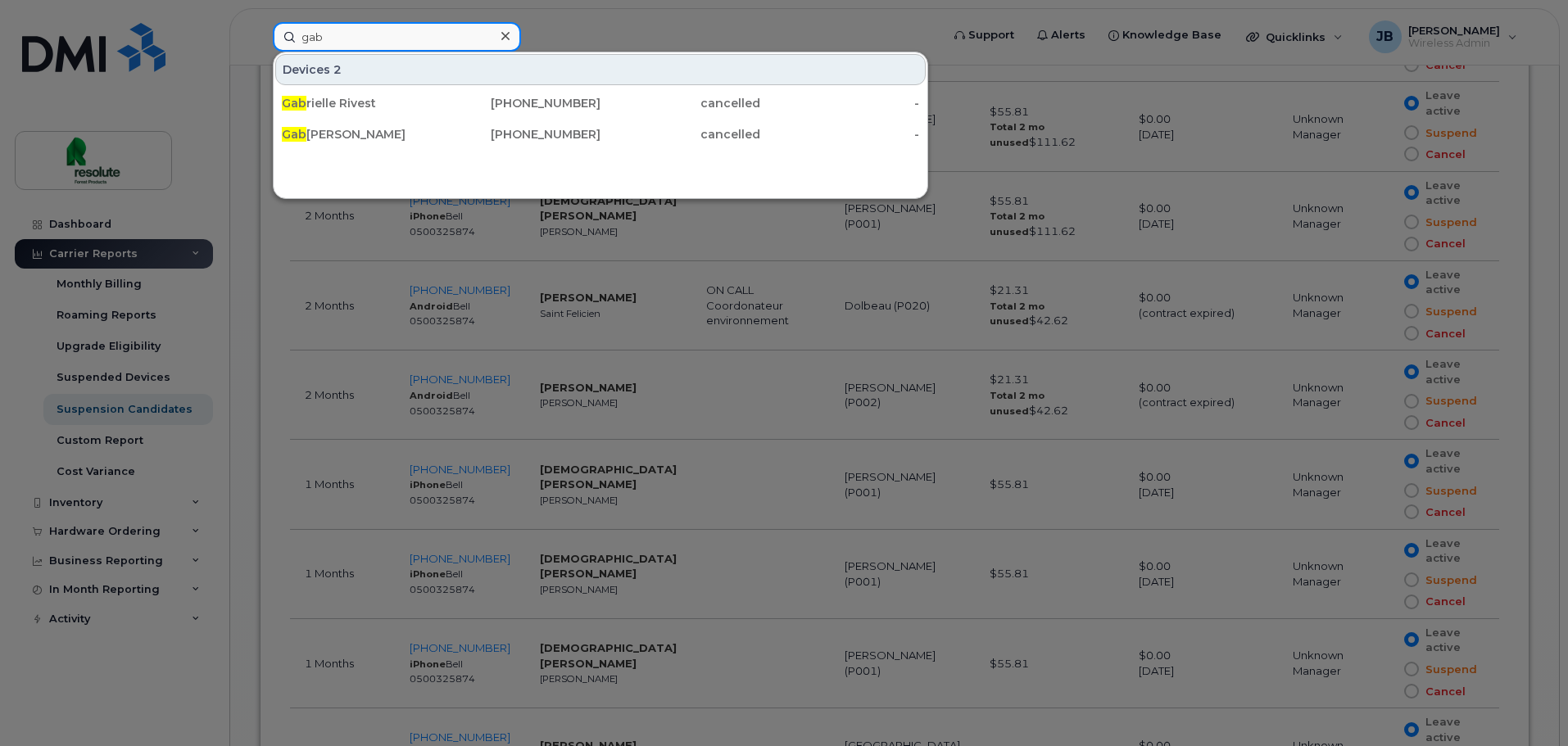
drag, startPoint x: 375, startPoint y: 34, endPoint x: -441, endPoint y: 29, distance: 816.0
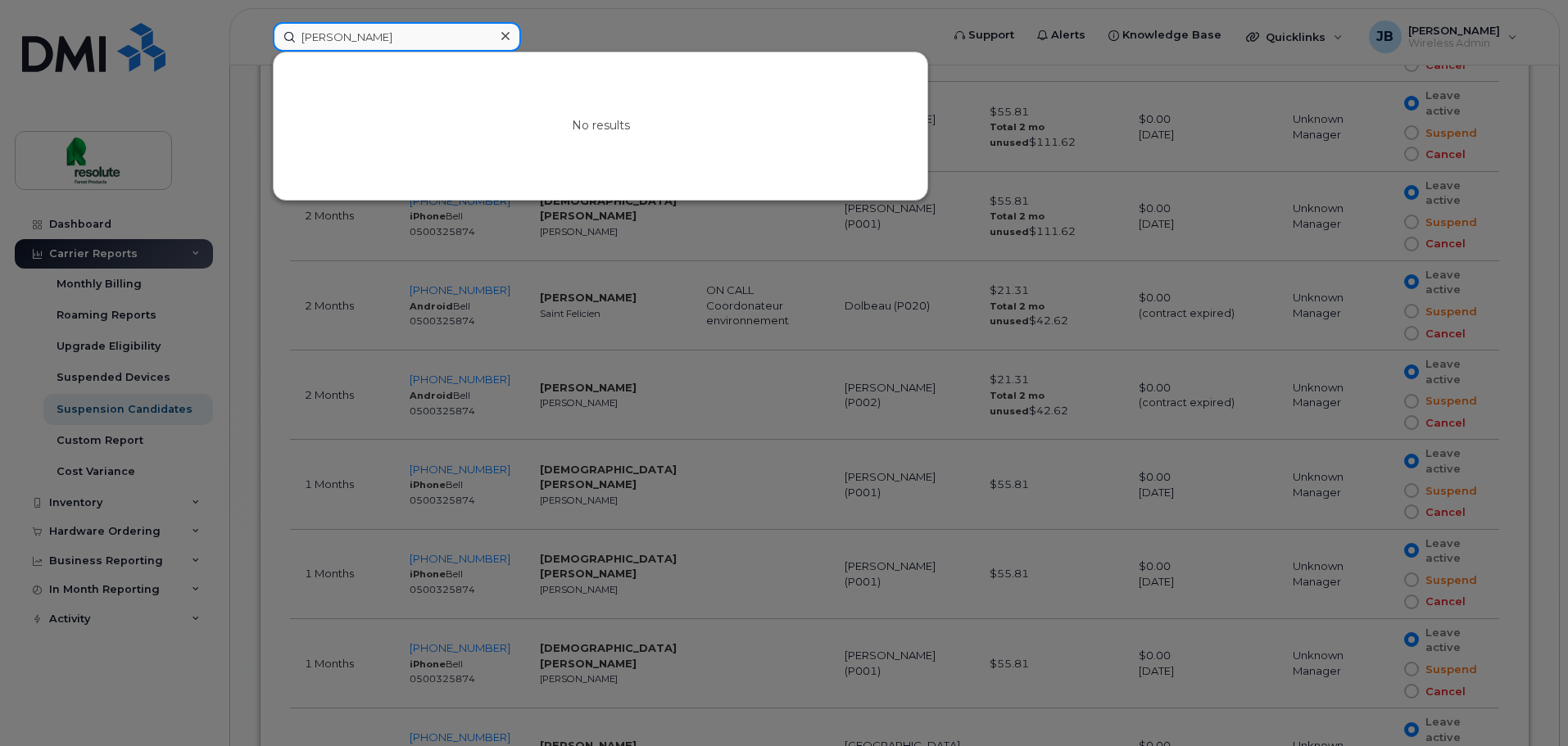
drag, startPoint x: 177, startPoint y: 34, endPoint x: -322, endPoint y: 22, distance: 499.1
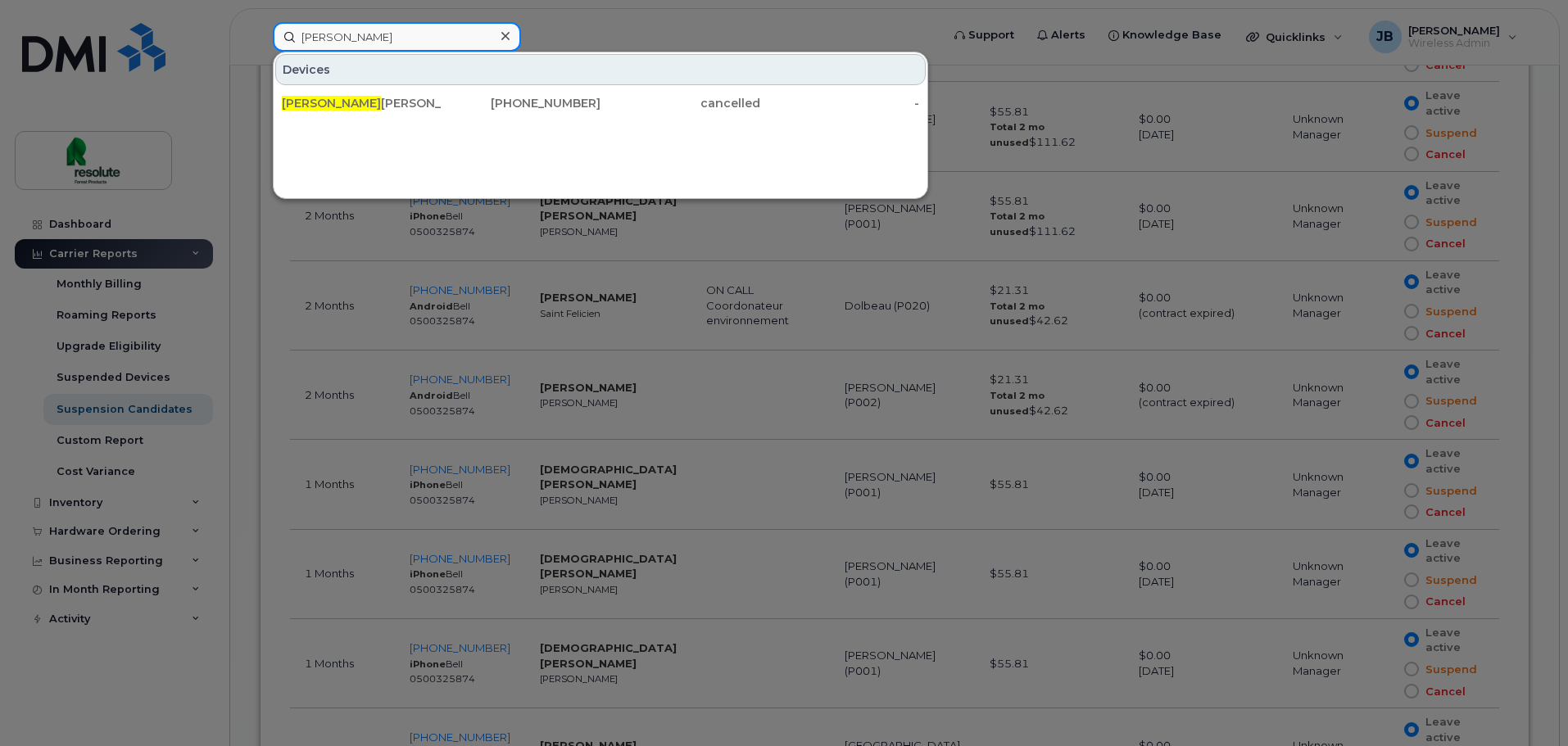
click at [352, 36] on input "samuel" at bounding box center [397, 36] width 248 height 29
click at [356, 56] on div "Devices" at bounding box center [600, 69] width 650 height 31
drag, startPoint x: 361, startPoint y: 45, endPoint x: 7, endPoint y: 51, distance: 354.1
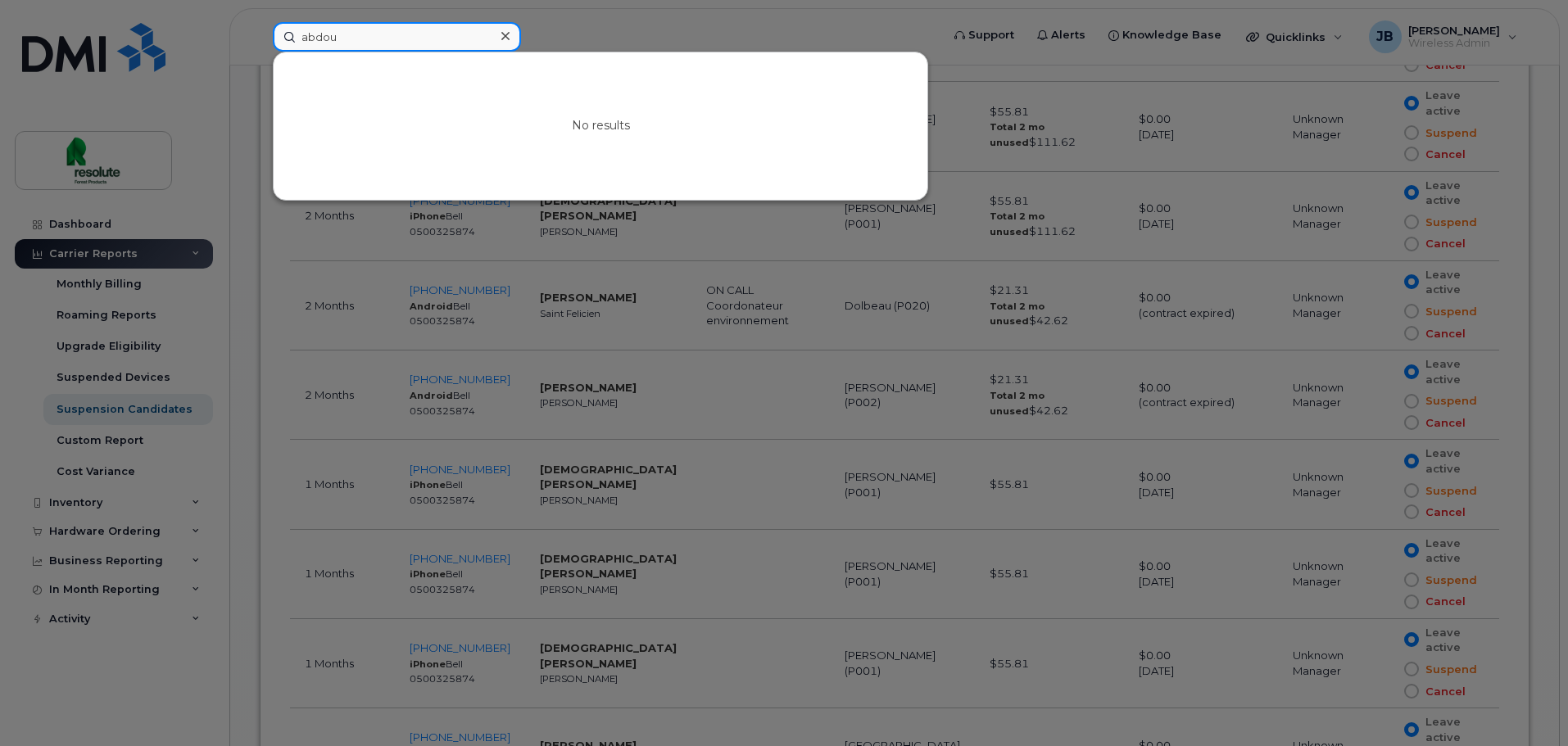
drag, startPoint x: 400, startPoint y: 41, endPoint x: 133, endPoint y: 99, distance: 273.2
click at [259, 51] on div "abdou No results" at bounding box center [600, 36] width 683 height 29
drag, startPoint x: 401, startPoint y: 27, endPoint x: -287, endPoint y: 104, distance: 692.3
drag, startPoint x: 361, startPoint y: 40, endPoint x: 8, endPoint y: 77, distance: 354.9
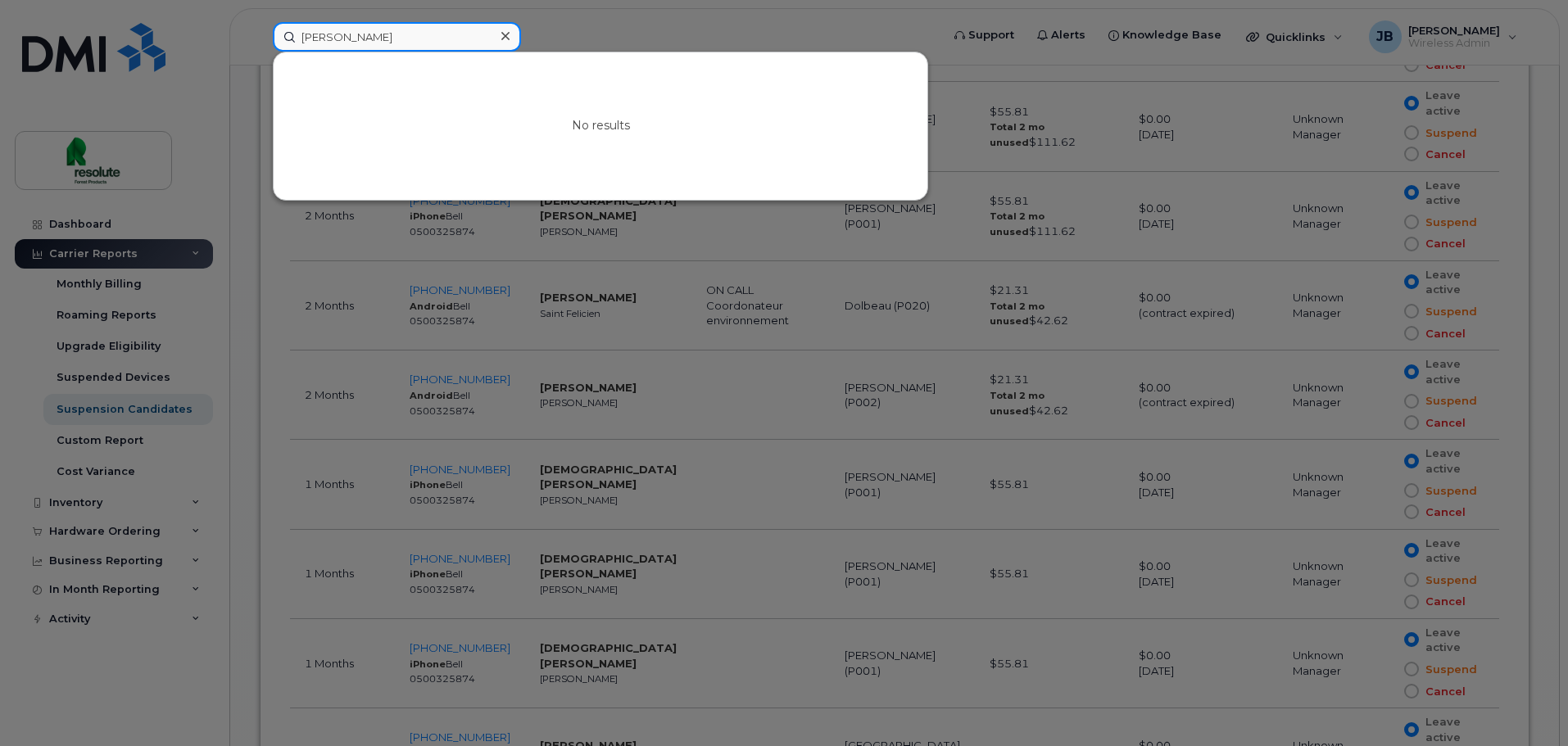
click at [259, 51] on div "shawn No results" at bounding box center [600, 36] width 683 height 29
drag, startPoint x: 368, startPoint y: 45, endPoint x: 113, endPoint y: 40, distance: 255.0
click at [259, 40] on div "antoine No results" at bounding box center [600, 36] width 683 height 29
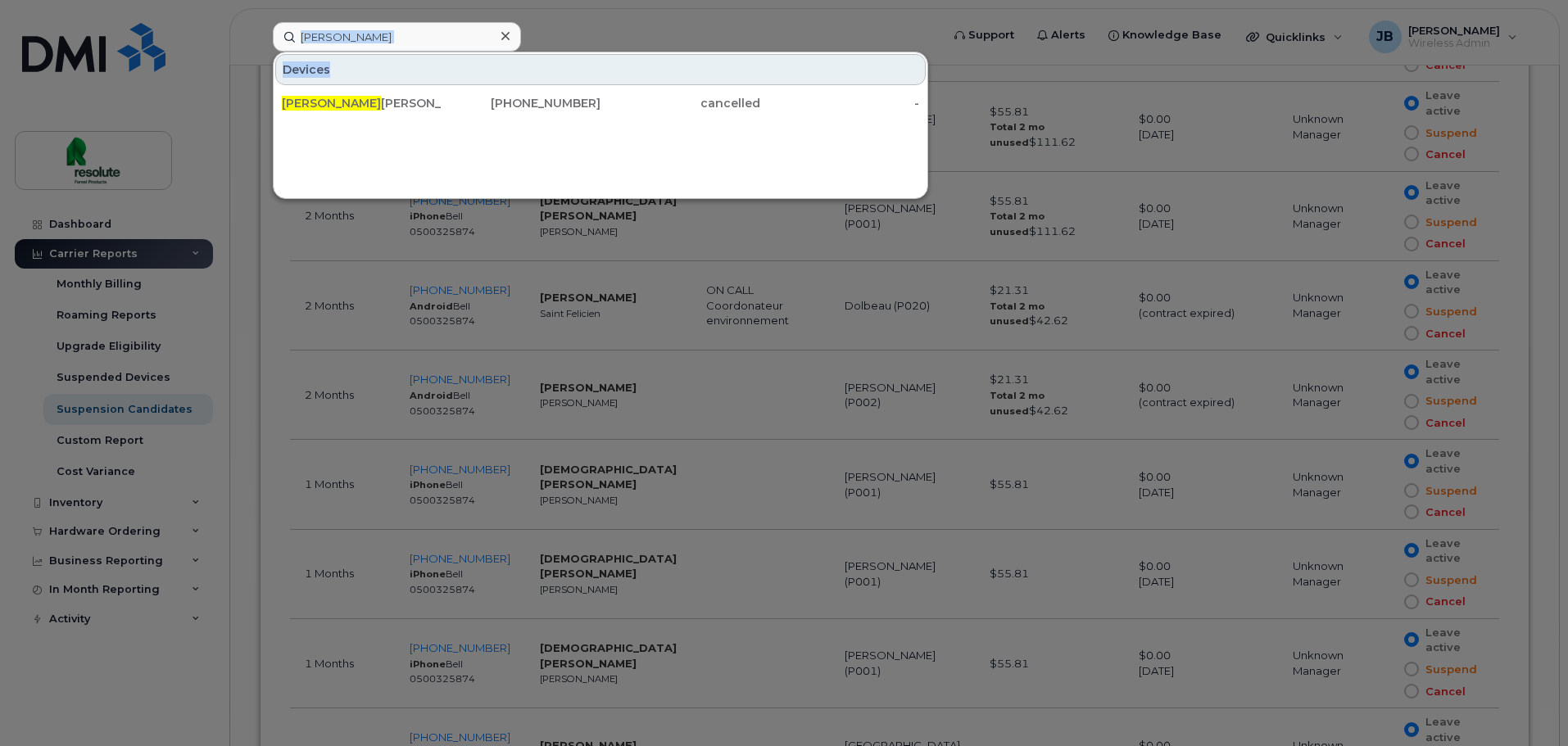
drag, startPoint x: 437, startPoint y: 51, endPoint x: 419, endPoint y: 41, distance: 20.6
click at [419, 41] on div "emmanuel Devices Emmanuel le Gervais-Cadrin 514-234-9664 cancelled -" at bounding box center [601, 36] width 657 height 29
drag, startPoint x: 419, startPoint y: 41, endPoint x: -200, endPoint y: 44, distance: 619.0
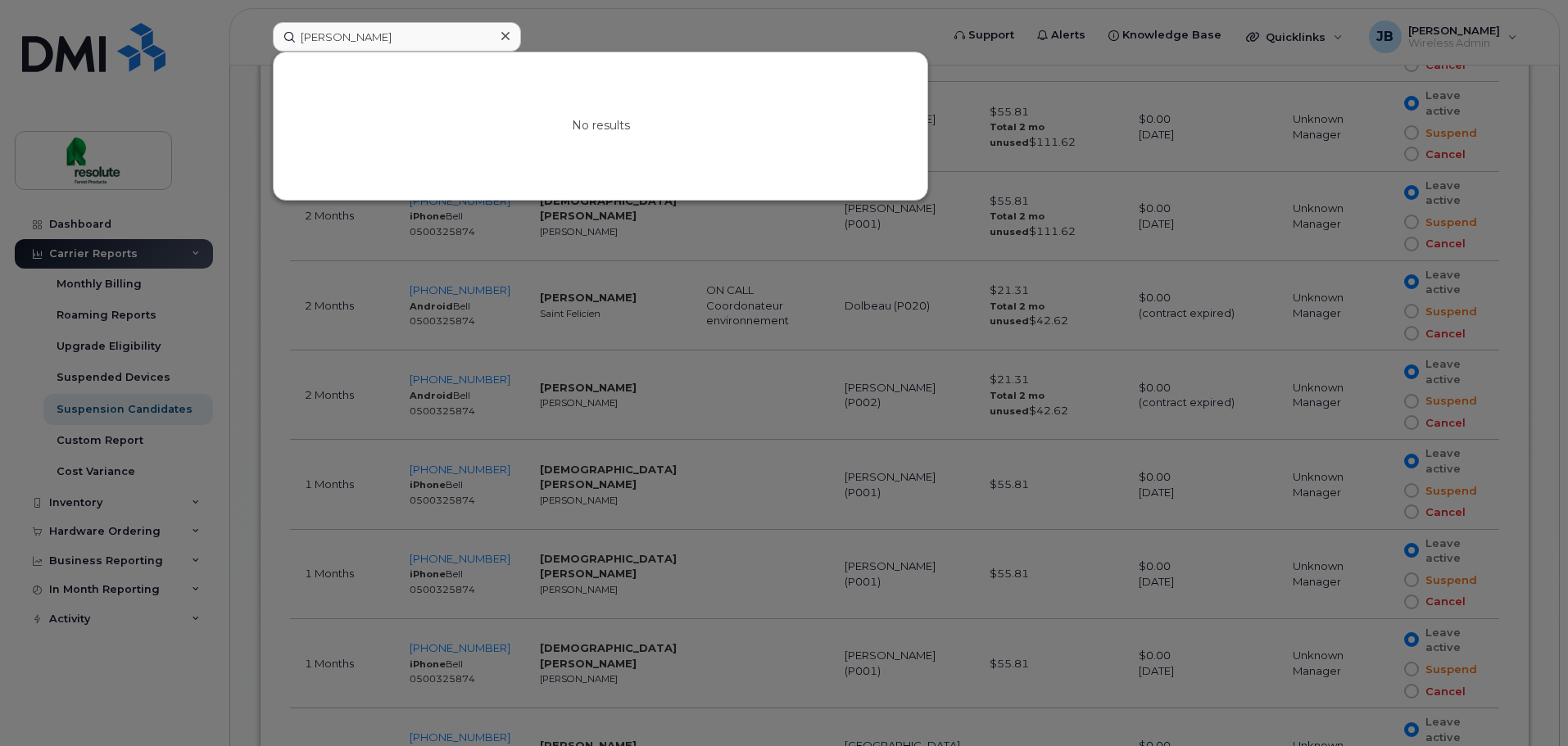
drag, startPoint x: 371, startPoint y: 21, endPoint x: -168, endPoint y: 151, distance: 554.5
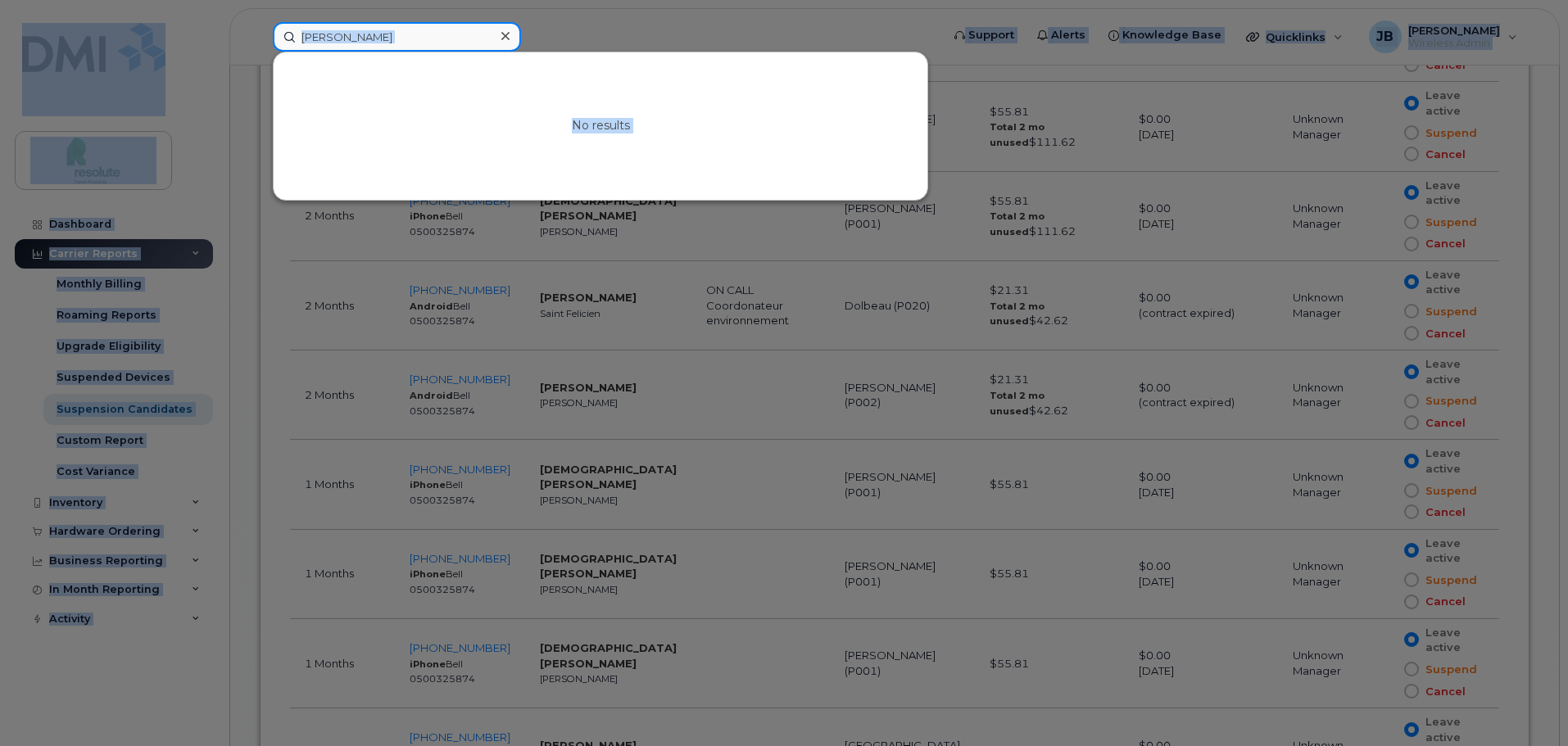
click at [448, 30] on input "jason" at bounding box center [397, 36] width 248 height 29
click at [420, 37] on input "jason" at bounding box center [397, 36] width 248 height 29
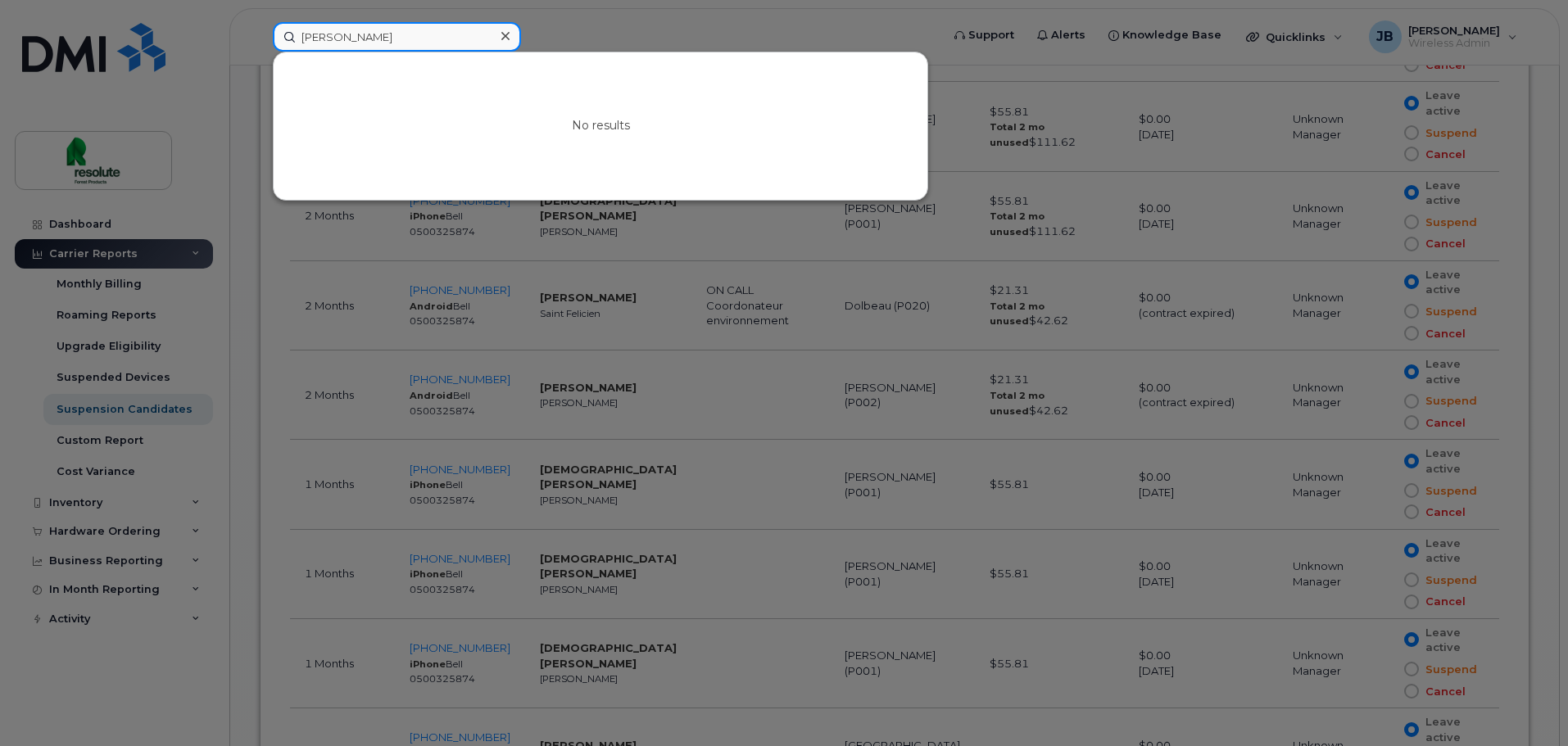
drag, startPoint x: 351, startPoint y: 23, endPoint x: 45, endPoint y: 160, distance: 335.3
click at [259, 51] on div "nicolas No results" at bounding box center [600, 36] width 683 height 29
drag, startPoint x: 368, startPoint y: 22, endPoint x: 289, endPoint y: 40, distance: 81.0
click at [289, 40] on div "antoine No results" at bounding box center [600, 36] width 683 height 29
drag, startPoint x: 351, startPoint y: 39, endPoint x: -317, endPoint y: 81, distance: 669.3
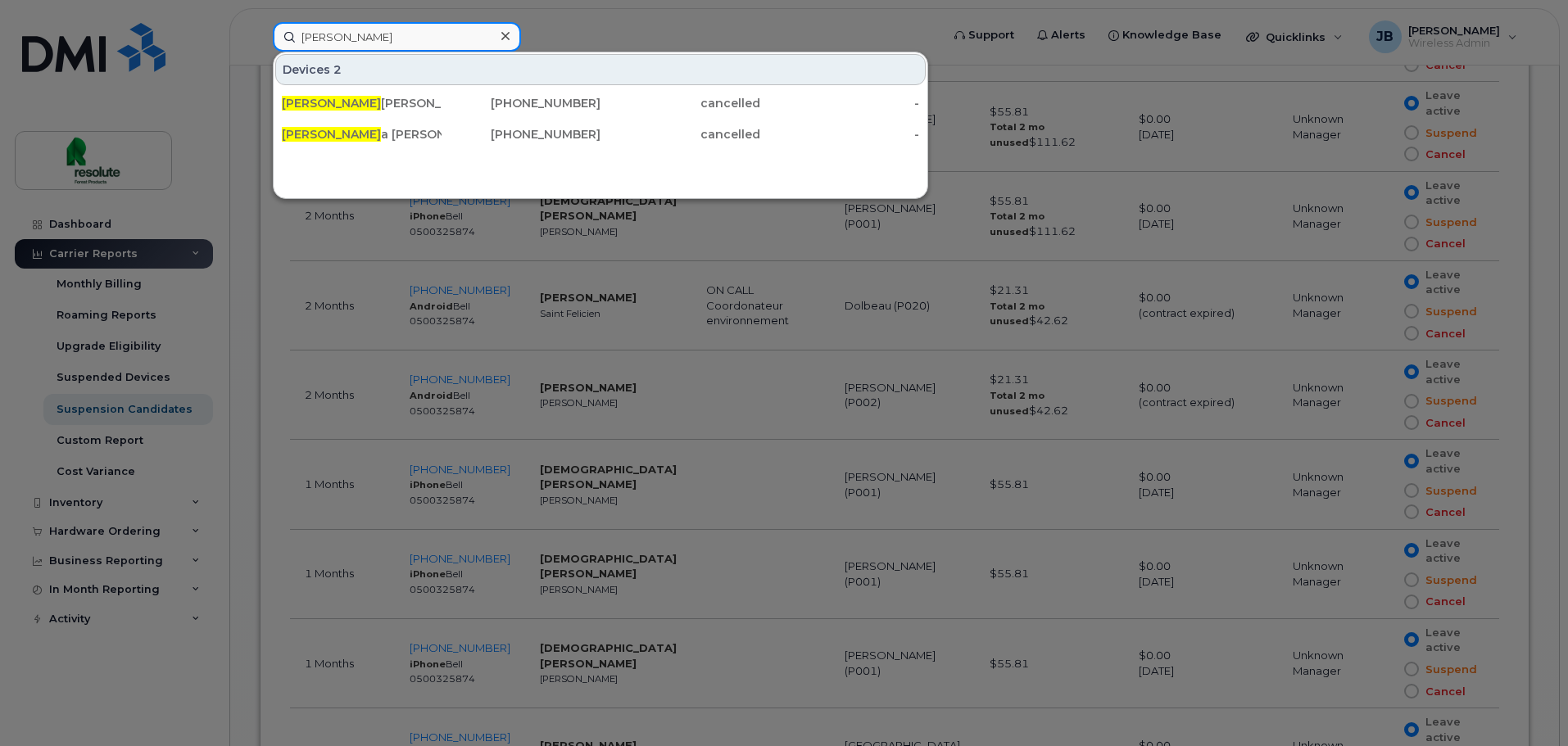
click at [259, 45] on div "gabriel Devices 2 Gabriel le Rivest 819-443-1477 cancelled - Gabriel a Ramirez …" at bounding box center [600, 36] width 683 height 29
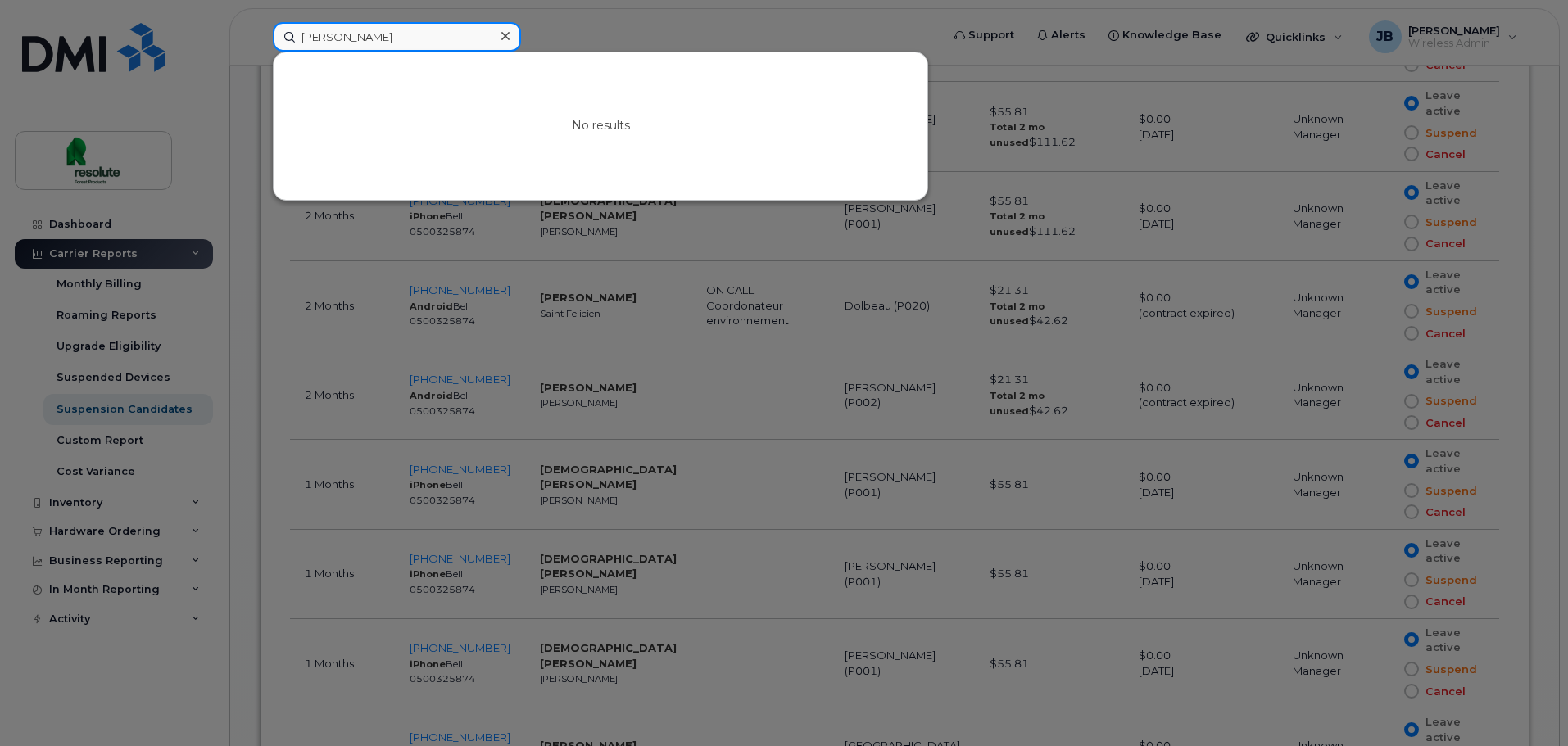
type input "antoine"
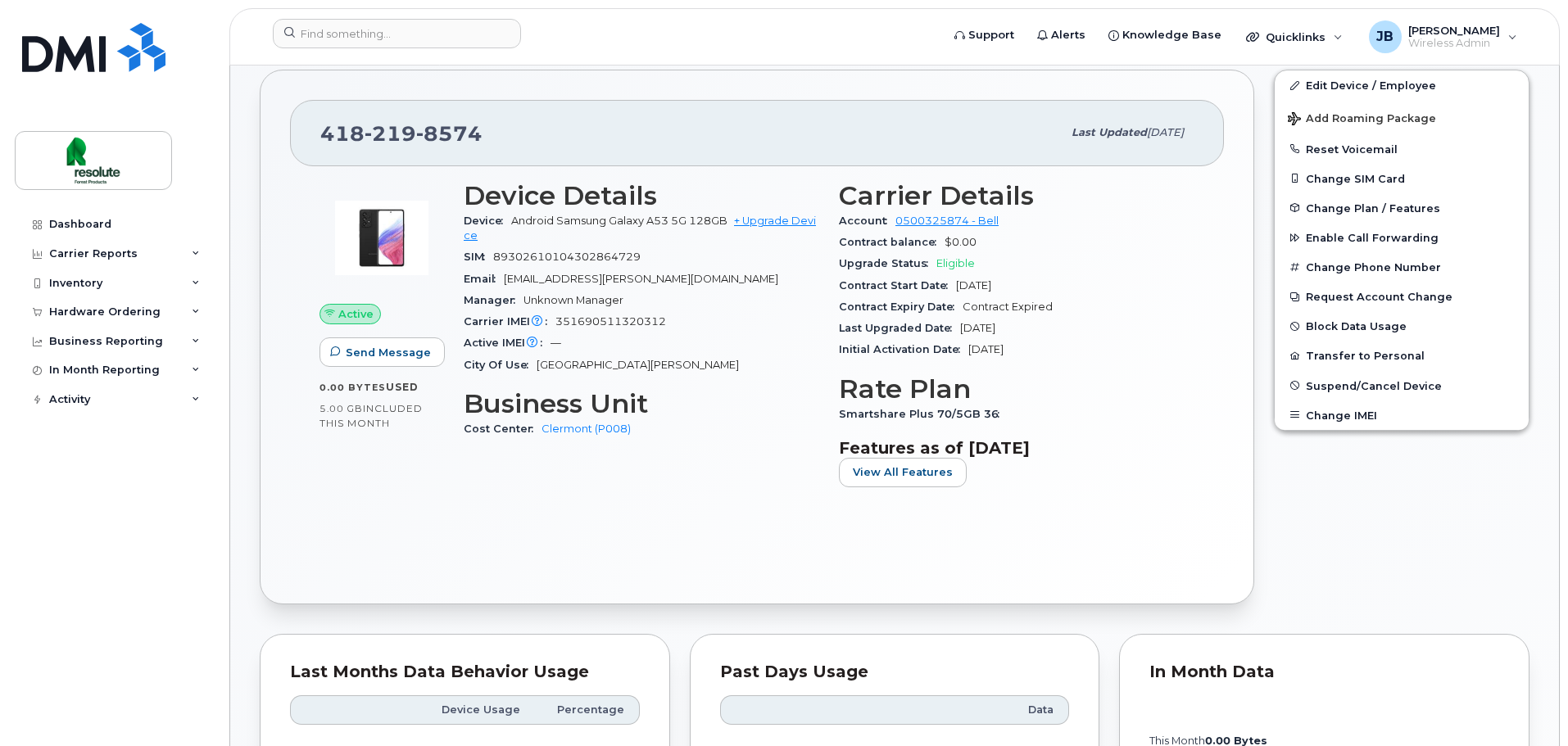
scroll to position [328, 0]
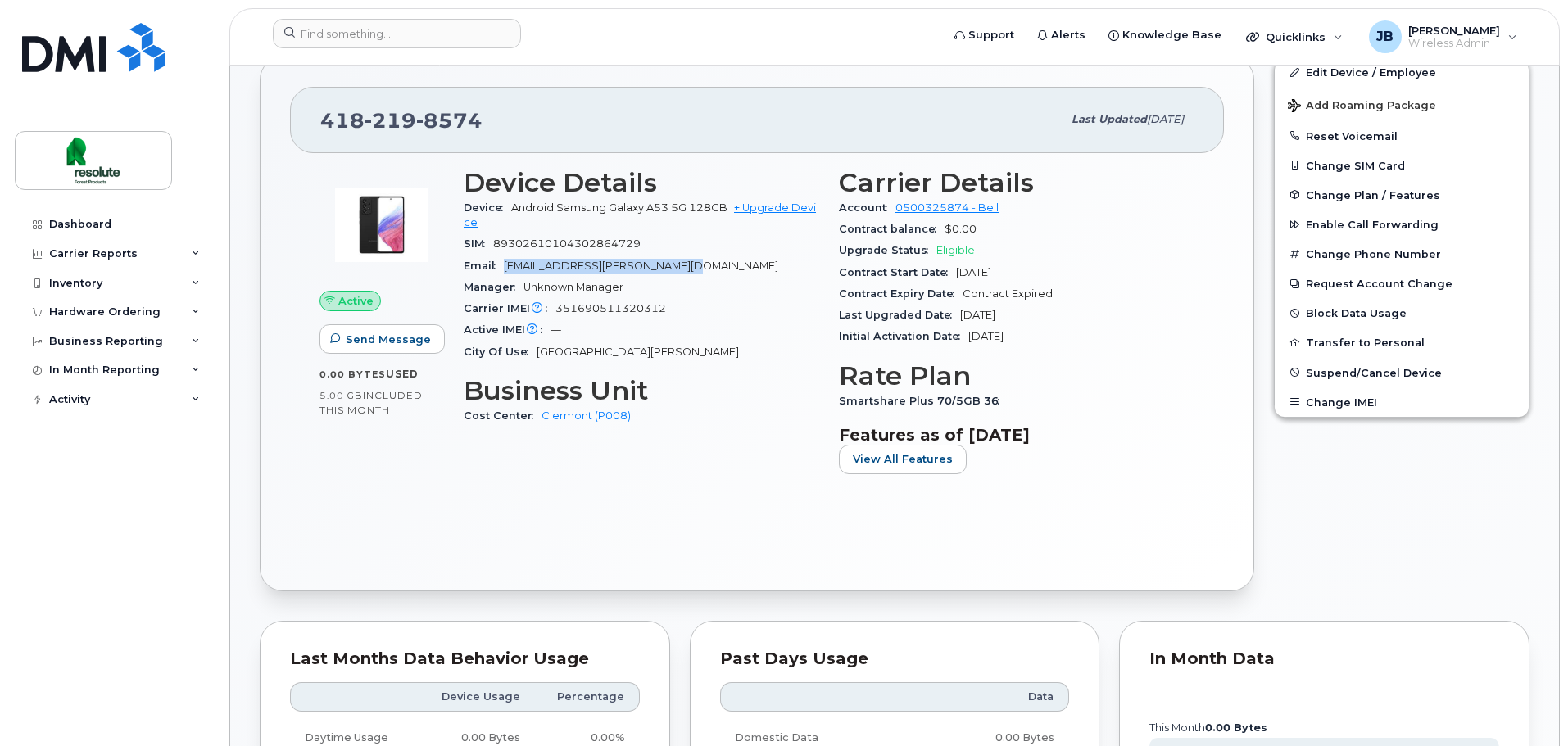
drag, startPoint x: 701, startPoint y: 264, endPoint x: 497, endPoint y: 262, distance: 204.0
click at [497, 262] on div "Email odette.lapointe@resolutefp.com" at bounding box center [642, 266] width 355 height 21
copy span "odette.lapointe@resolutefp.com"
